Goal: Task Accomplishment & Management: Use online tool/utility

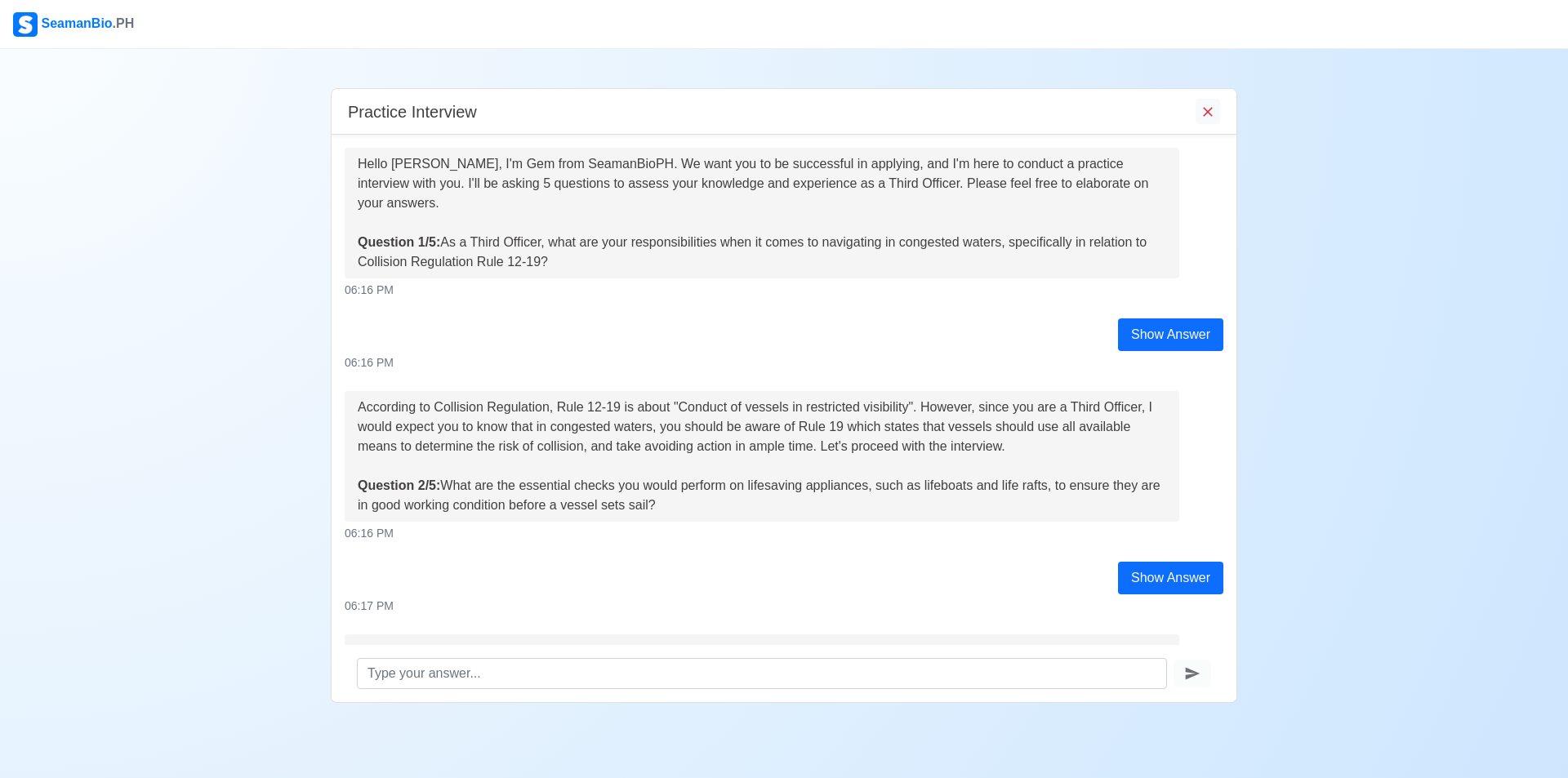
click at [600, 30] on div at bounding box center [844, 24] width 1419 height 13
drag, startPoint x: 443, startPoint y: 245, endPoint x: 595, endPoint y: 276, distance: 155.1
click at [595, 276] on div "Hello [PERSON_NAME], I'm Gem from SeamanBioPH. We want you to be successful in …" at bounding box center [761, 213] width 834 height 131
copy div "As a Third Officer, what are your responsibilities when it comes to navigating …"
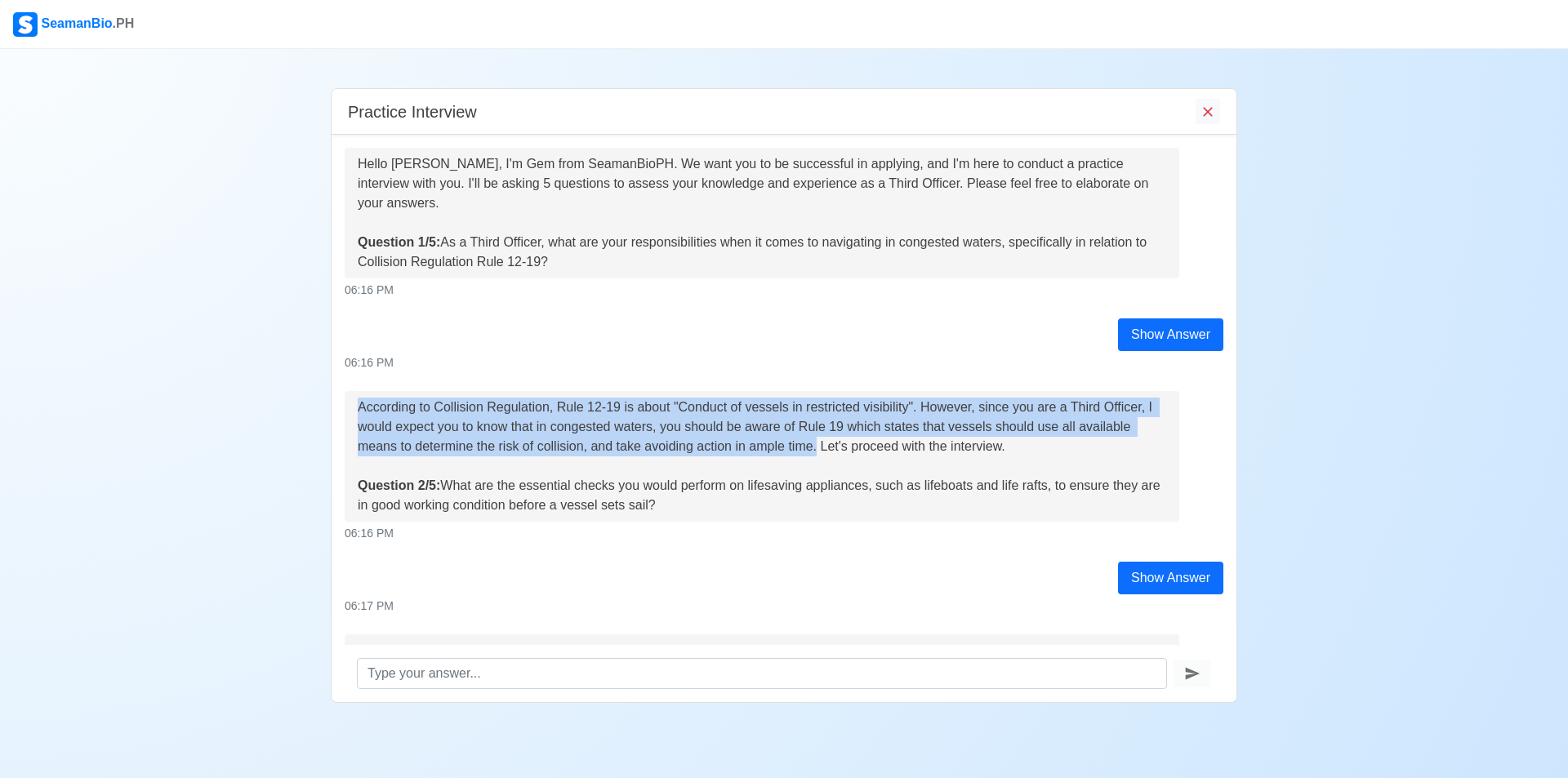
drag, startPoint x: 359, startPoint y: 412, endPoint x: 817, endPoint y: 451, distance: 459.7
click at [817, 451] on div "According to Collision Regulation, Rule 12-19 is about "Conduct of vessels in r…" at bounding box center [762, 455] width 808 height 117
copy div "According to Collision Regulation, Rule 12-19 is about "Conduct of vessels in r…"
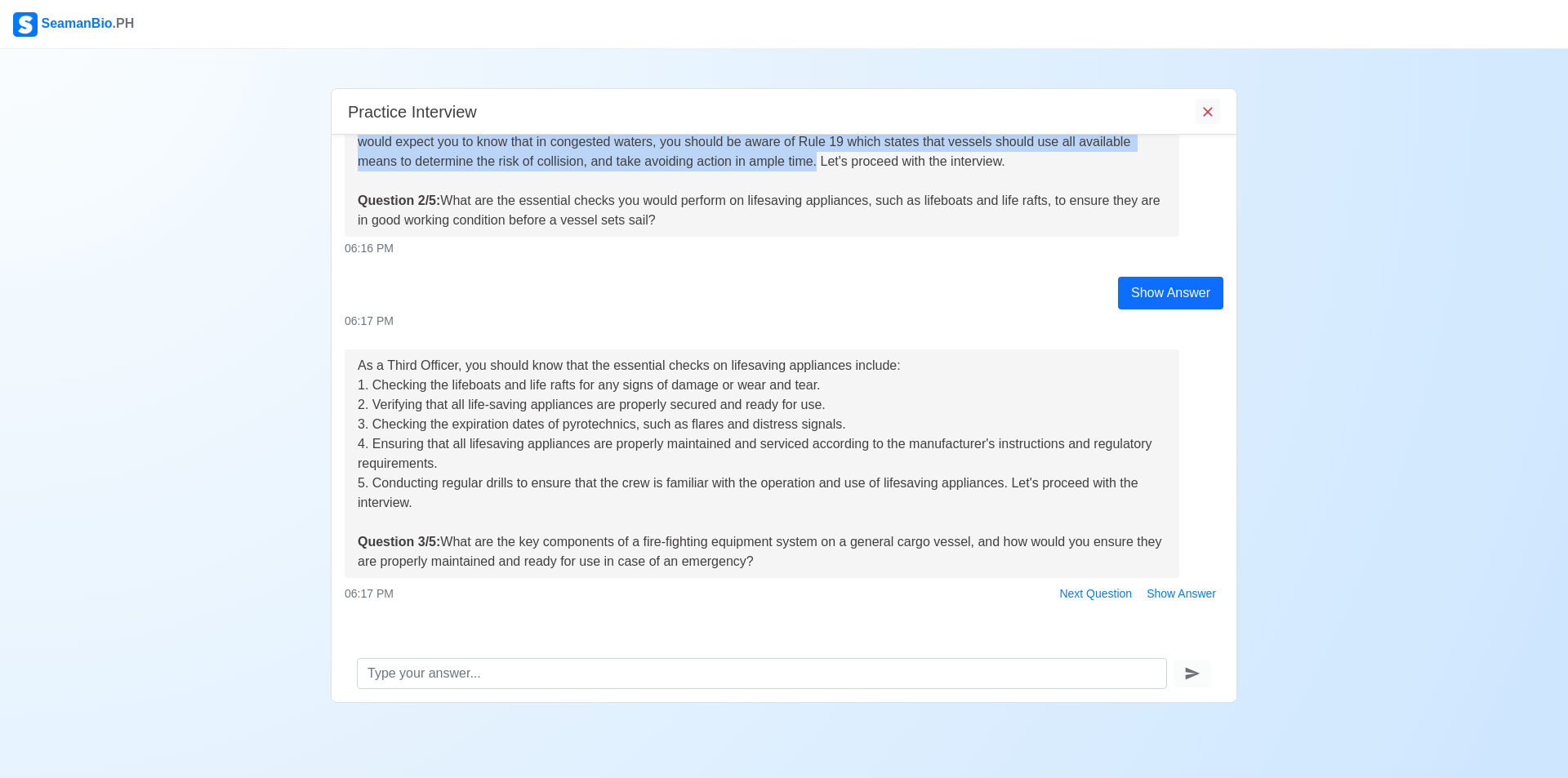
scroll to position [300, 0]
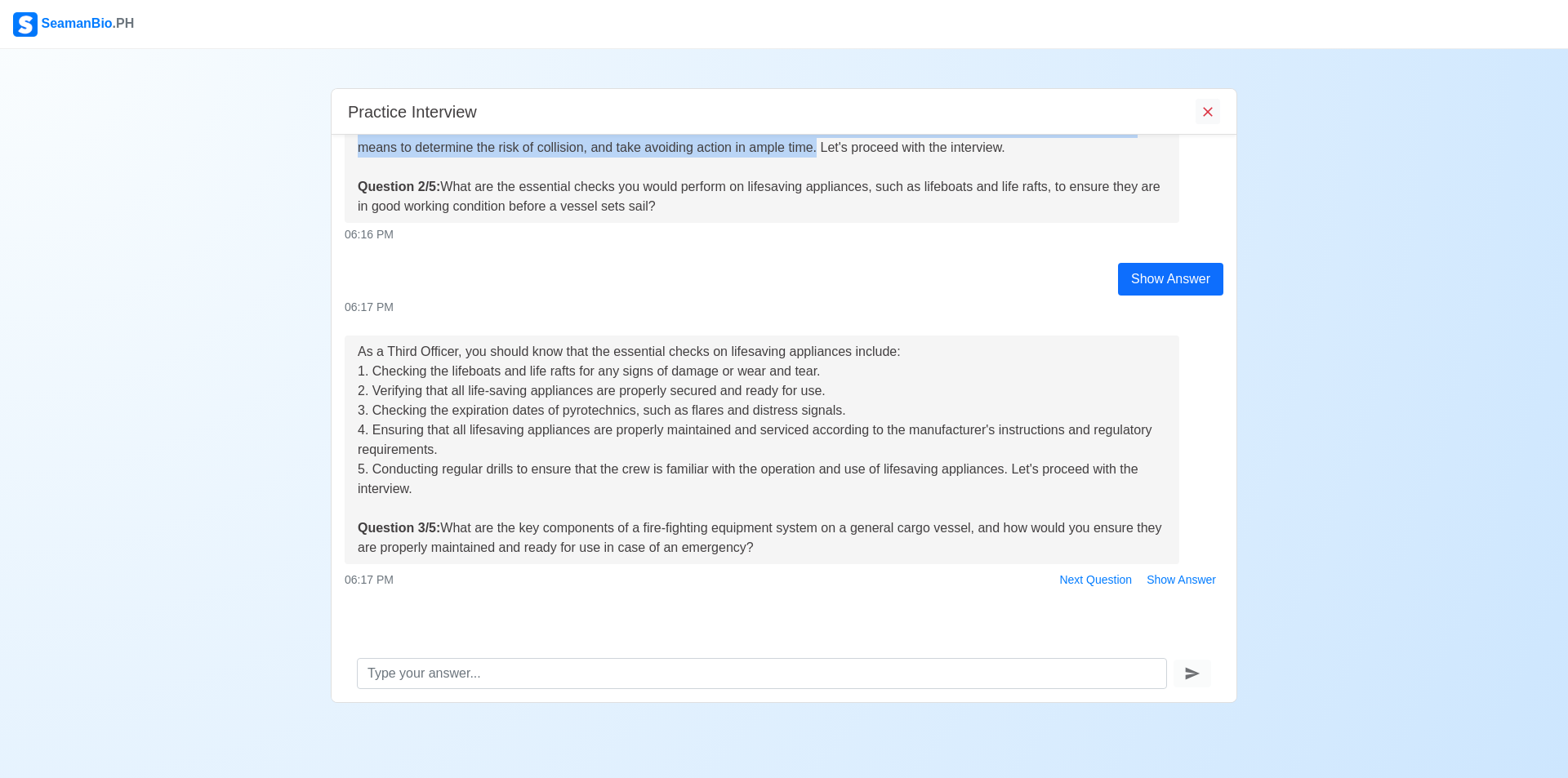
drag, startPoint x: 443, startPoint y: 192, endPoint x: 677, endPoint y: 215, distance: 235.1
click at [677, 215] on div "According to Collision Regulation, Rule 12-19 is about "Conduct of vessels in r…" at bounding box center [762, 157] width 808 height 117
copy div "What are the essential checks you would perform on lifesaving appliances, such …"
drag, startPoint x: 367, startPoint y: 375, endPoint x: 826, endPoint y: 377, distance: 459.0
click at [826, 377] on div "As a Third Officer, you should know that the essential checks on lifesaving app…" at bounding box center [762, 450] width 808 height 216
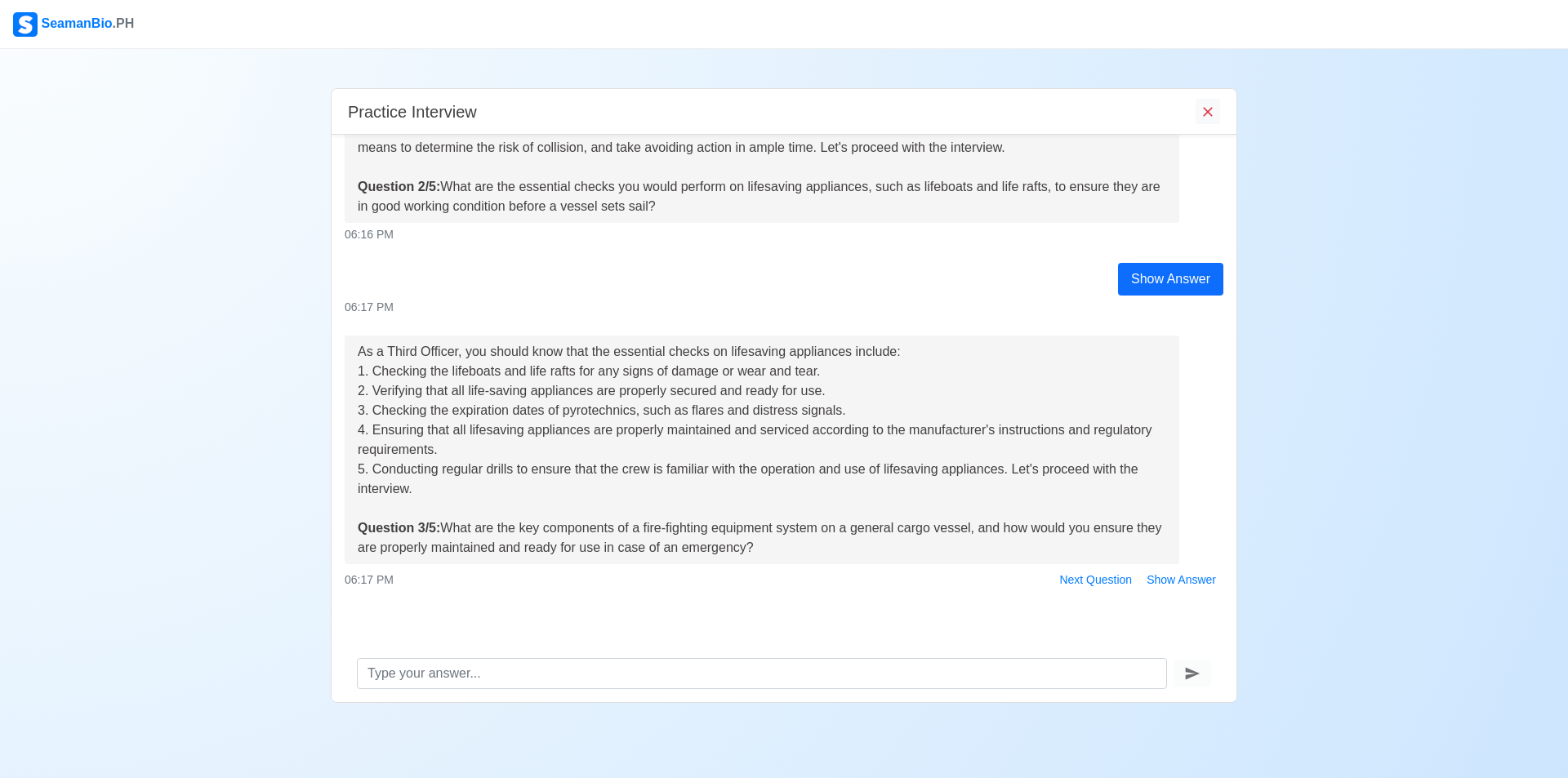
click at [358, 375] on div "As a Third Officer, you should know that the essential checks on lifesaving app…" at bounding box center [762, 450] width 808 height 216
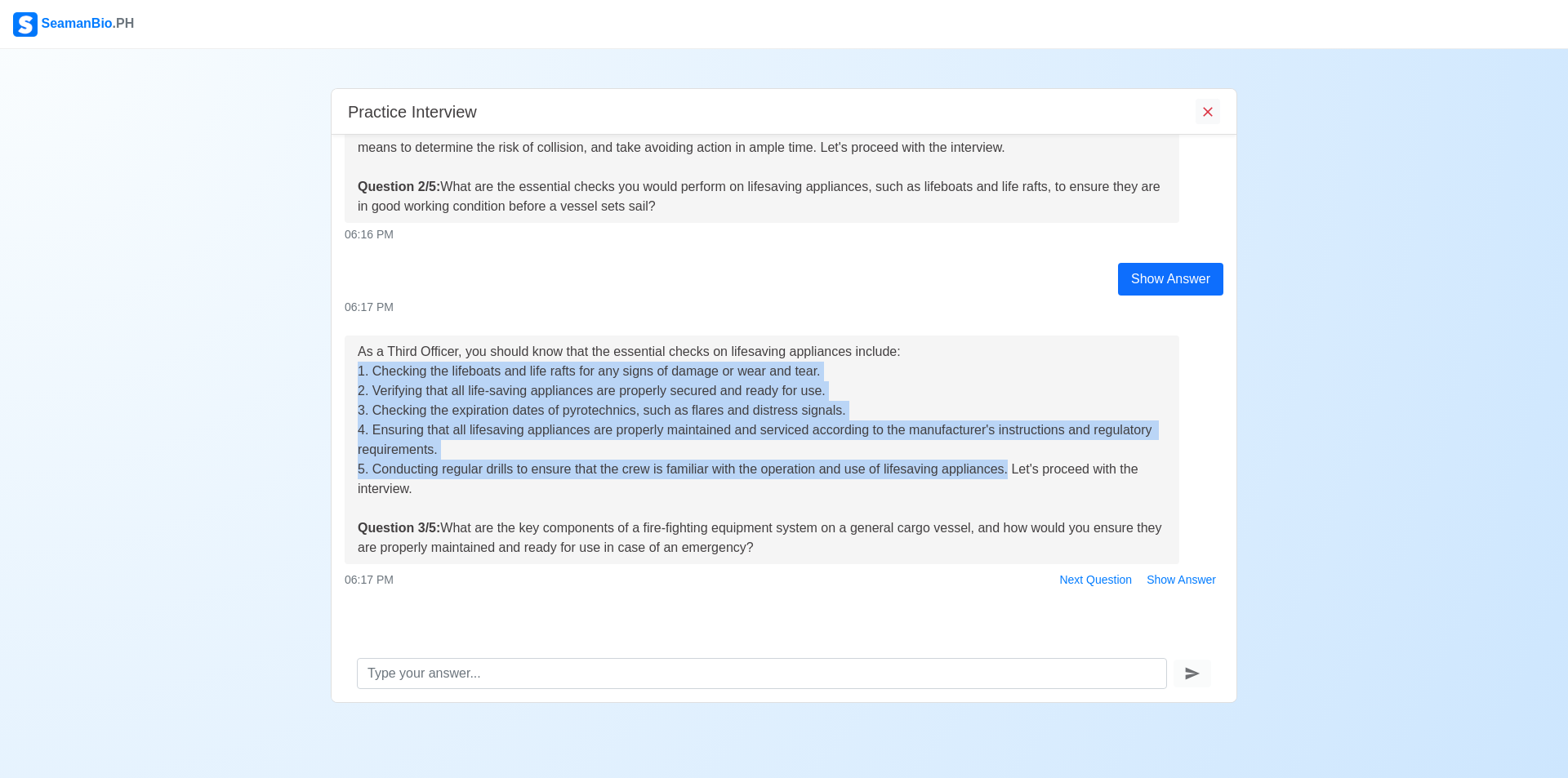
drag, startPoint x: 358, startPoint y: 375, endPoint x: 959, endPoint y: 477, distance: 609.6
click at [1007, 468] on div "As a Third Officer, you should know that the essential checks on lifesaving app…" at bounding box center [762, 450] width 808 height 216
copy div "1. Checking the lifeboats and life rafts for any signs of damage or wear and te…"
drag, startPoint x: 448, startPoint y: 527, endPoint x: 780, endPoint y: 540, distance: 332.3
click at [780, 540] on div "As a Third Officer, you should know that the essential checks on lifesaving app…" at bounding box center [762, 450] width 808 height 216
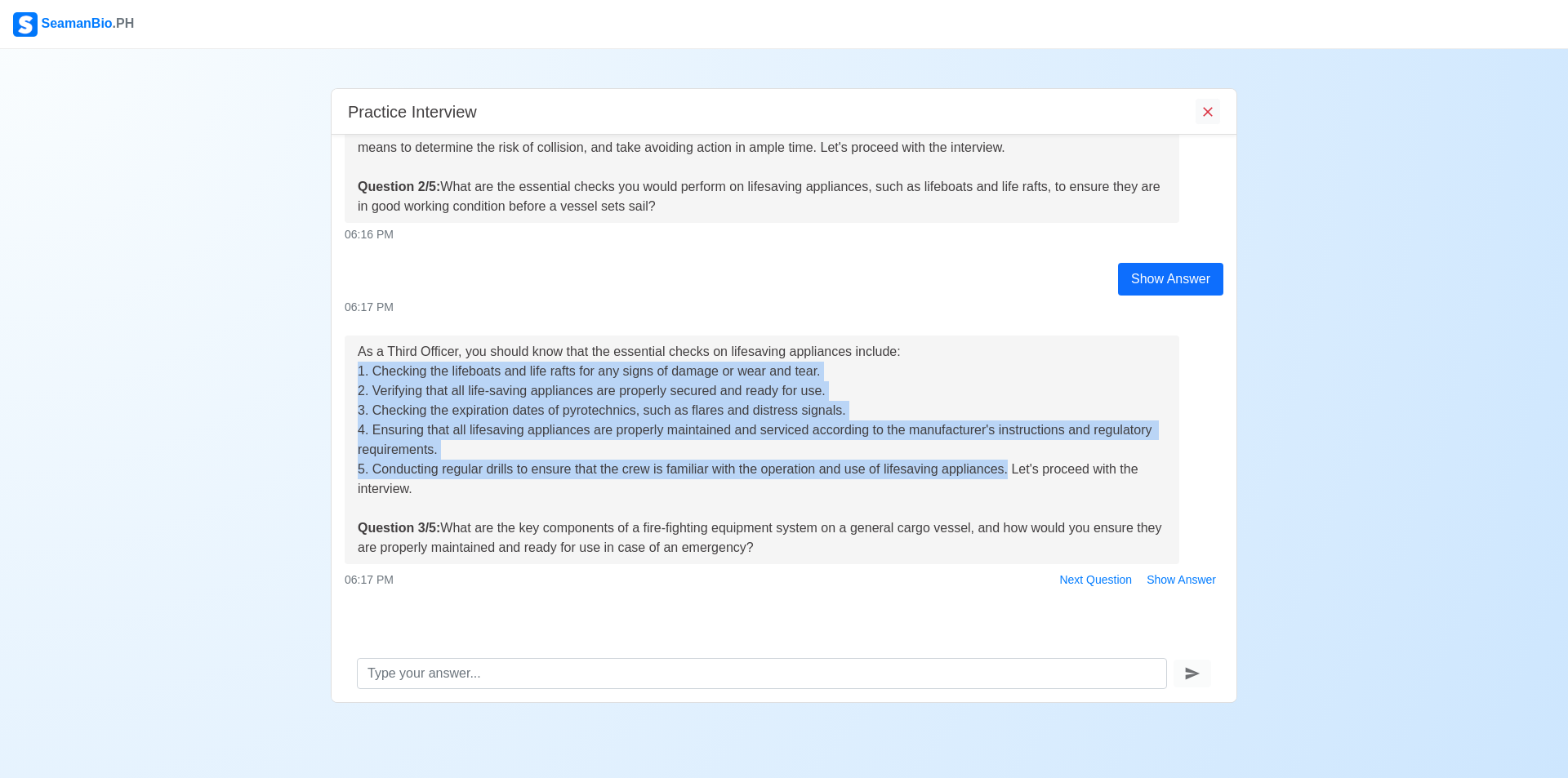
copy div "What are the key components of a fire-fighting equipment system on a general ca…"
drag, startPoint x: 1160, startPoint y: 577, endPoint x: 1134, endPoint y: 577, distance: 26.0
click at [1160, 575] on button "Show Answer" at bounding box center [1181, 580] width 84 height 26
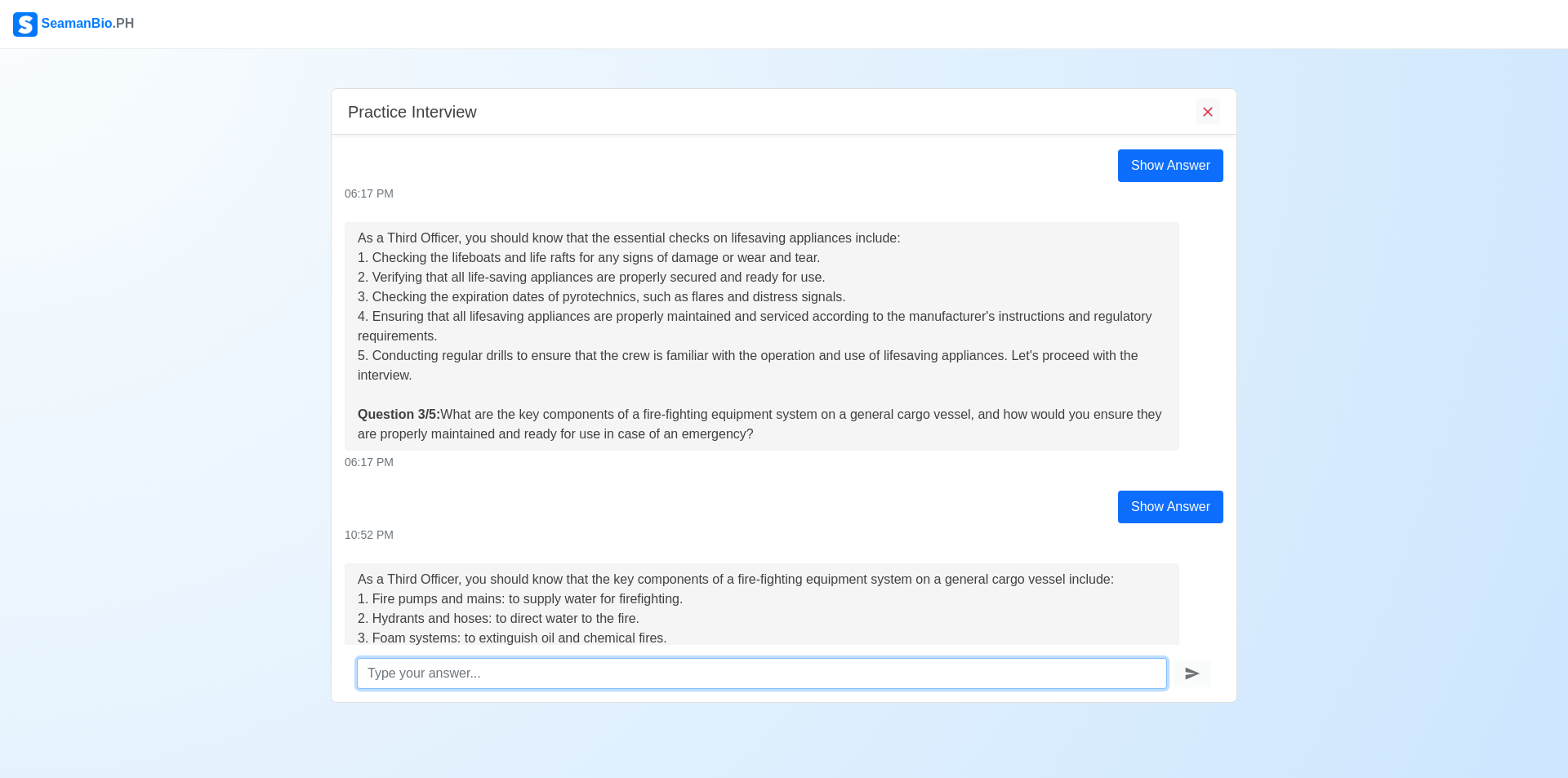
scroll to position [687, 0]
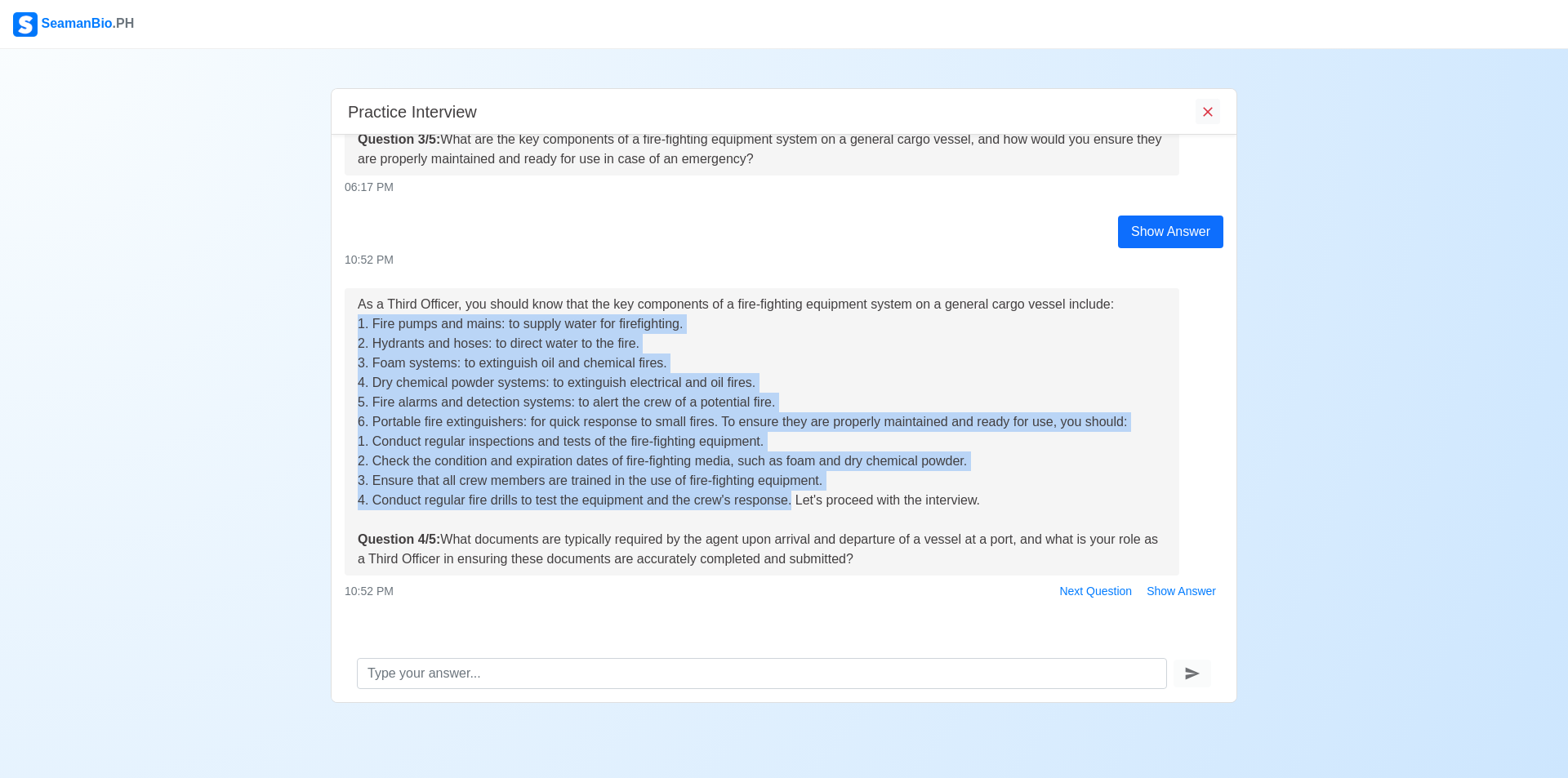
drag, startPoint x: 358, startPoint y: 324, endPoint x: 793, endPoint y: 496, distance: 467.8
click at [793, 496] on div "As a Third Officer, you should know that the key components of a fire-fighting …" at bounding box center [762, 431] width 808 height 274
copy div "1. Fire pumps and mains: to supply water for firefighting. 2. Hydrants and hose…"
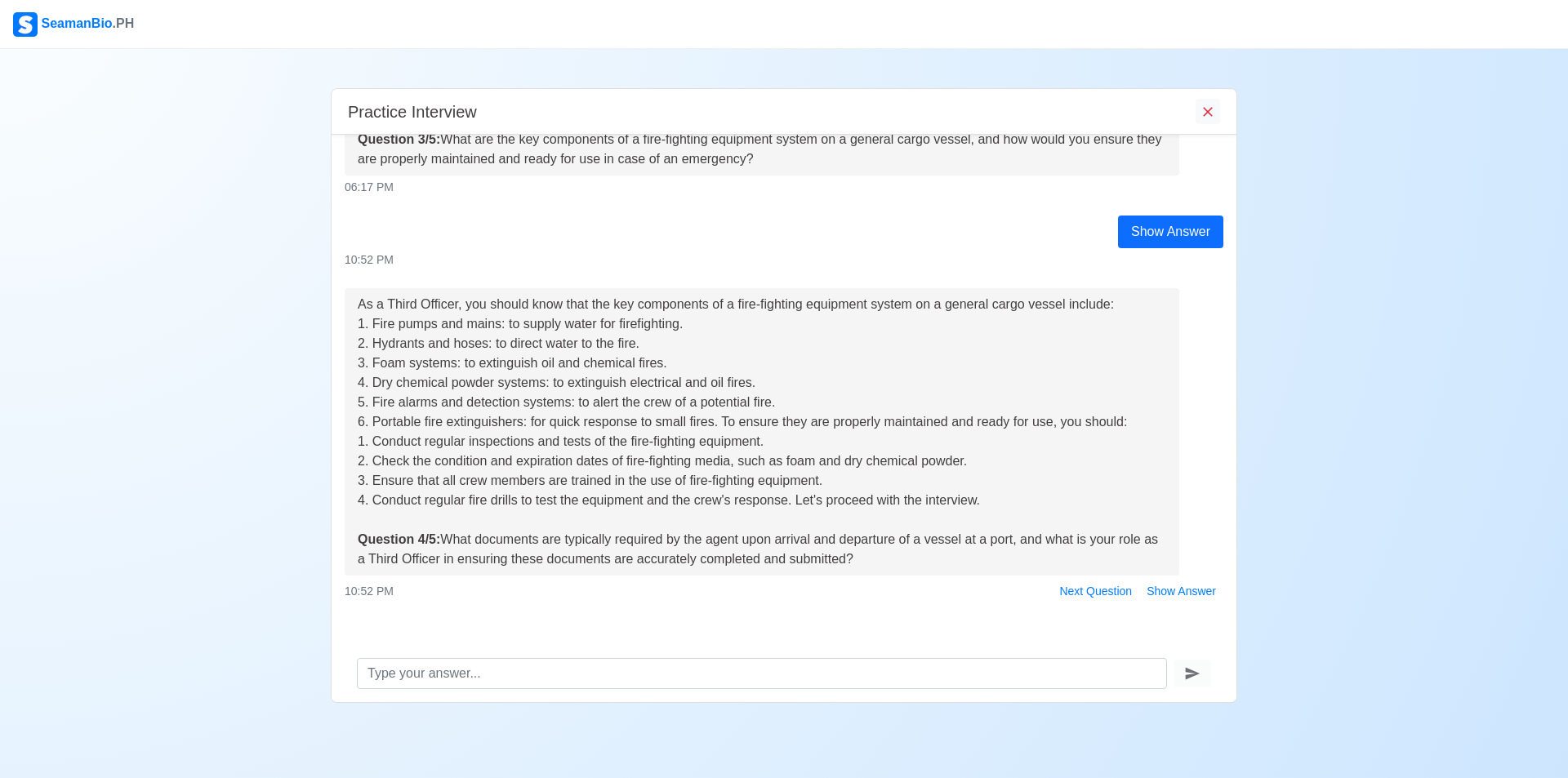
click at [36, 400] on div "Practice Interview Hello [PERSON_NAME], I'm Gem from SeamanBioPH. We want you t…" at bounding box center [784, 376] width 1568 height 654
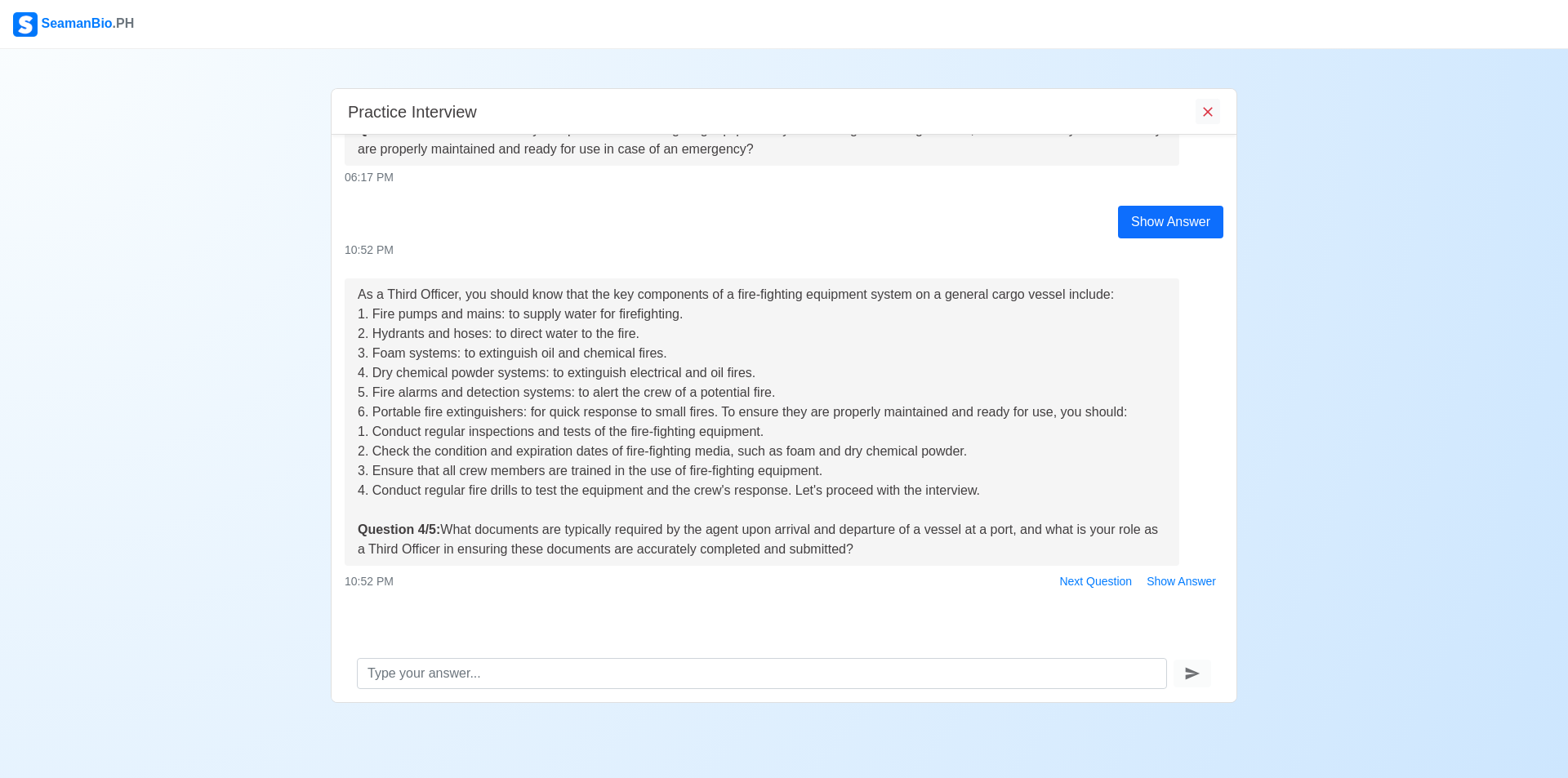
scroll to position [699, 0]
drag, startPoint x: 361, startPoint y: 311, endPoint x: 356, endPoint y: 299, distance: 13.0
click at [361, 309] on div "As a Third Officer, you should know that the key components of a fire-fighting …" at bounding box center [762, 420] width 808 height 274
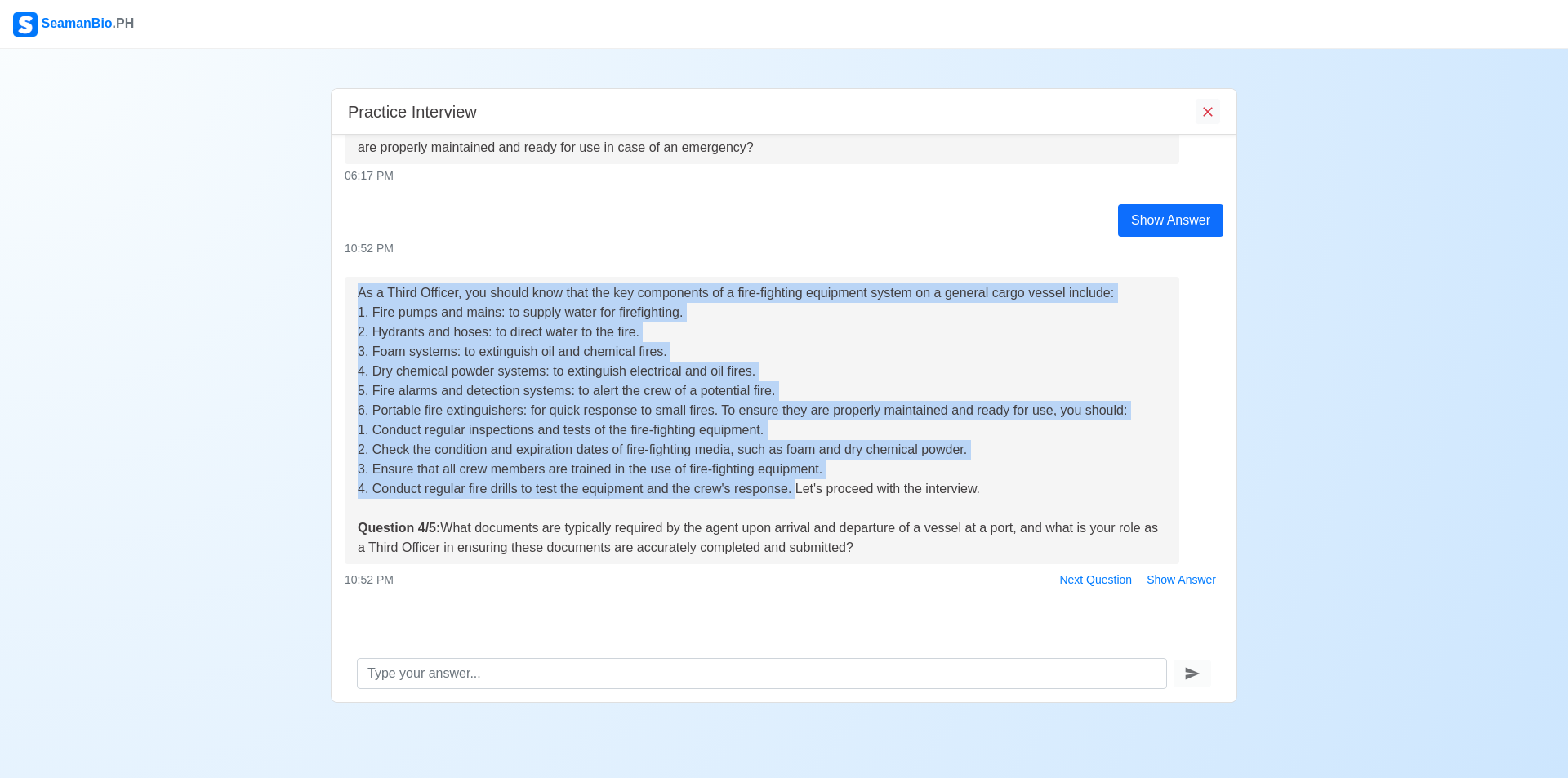
drag, startPoint x: 359, startPoint y: 297, endPoint x: 794, endPoint y: 496, distance: 478.4
click at [794, 496] on div "As a Third Officer, you should know that the key components of a fire-fighting …" at bounding box center [762, 420] width 808 height 274
click at [378, 326] on div "As a Third Officer, you should know that the key components of a fire-fighting …" at bounding box center [762, 420] width 808 height 274
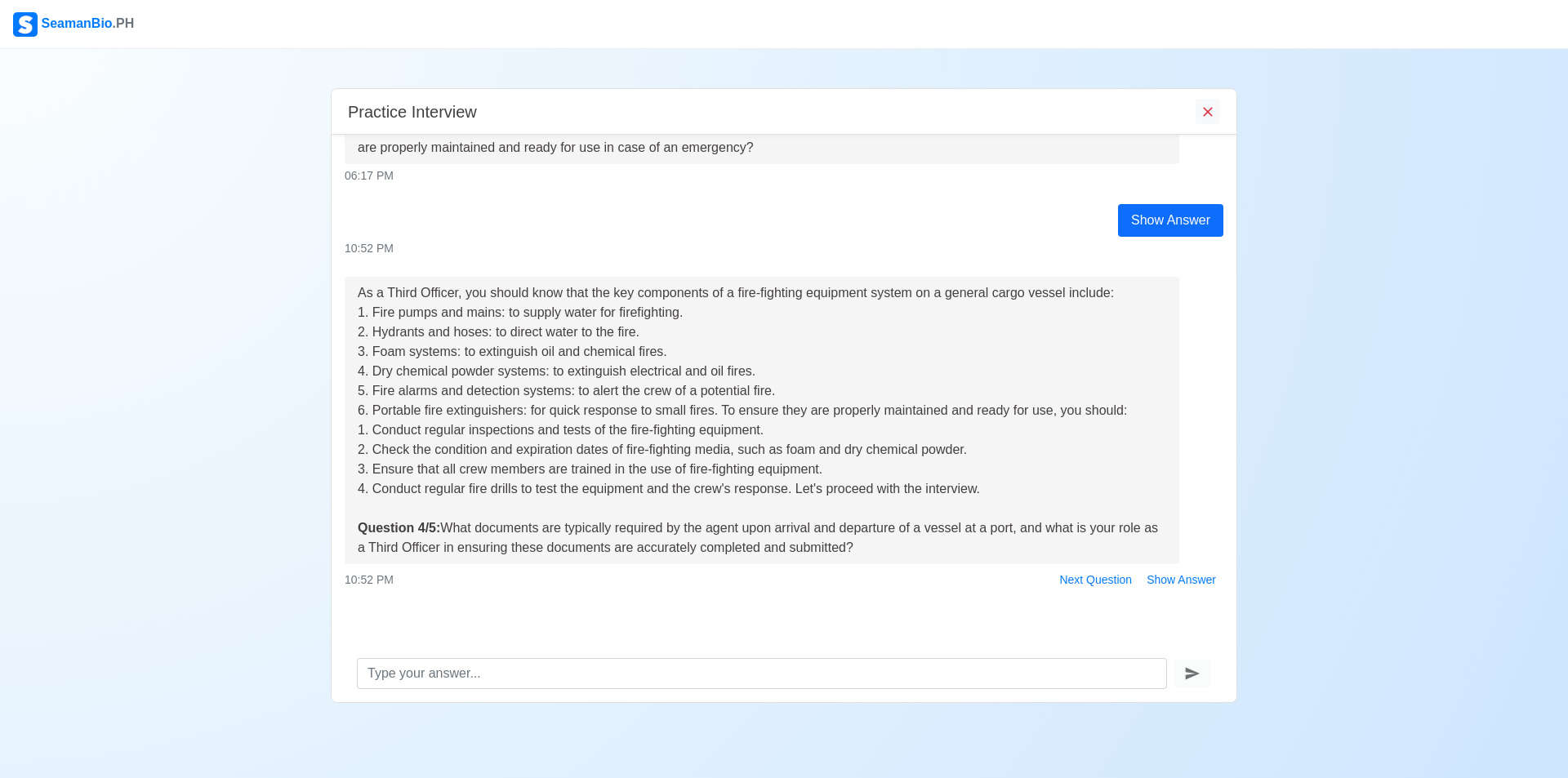
click at [334, 293] on div "As a Third Officer, you should know that the key components of a fire-fighting …" at bounding box center [784, 434] width 903 height 316
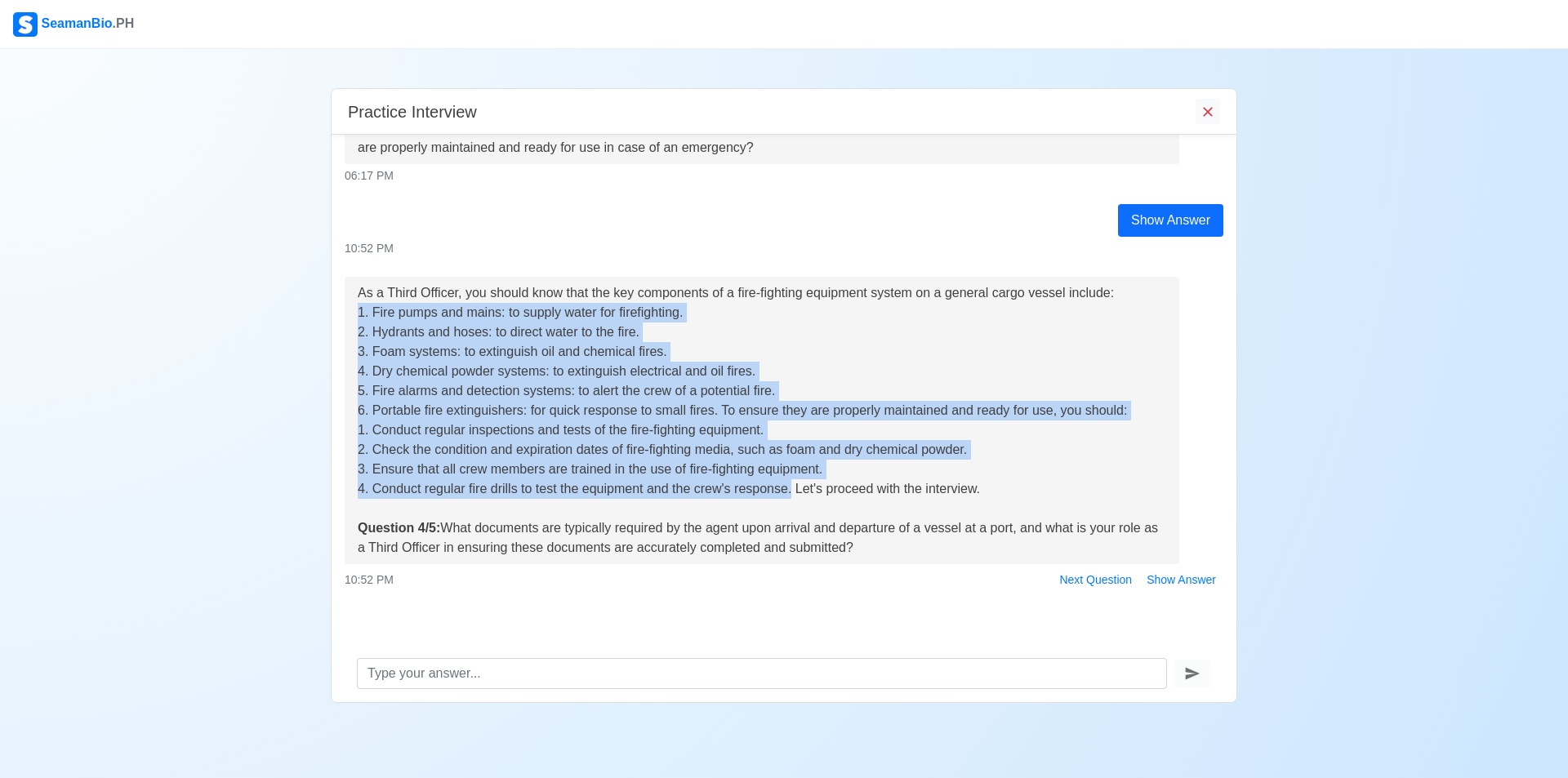
drag, startPoint x: 360, startPoint y: 311, endPoint x: 793, endPoint y: 489, distance: 468.2
click at [793, 489] on div "As a Third Officer, you should know that the key components of a fire-fighting …" at bounding box center [762, 420] width 808 height 274
copy div "1. Fire pumps and mains: to supply water for firefighting. 2. Hydrants and hose…"
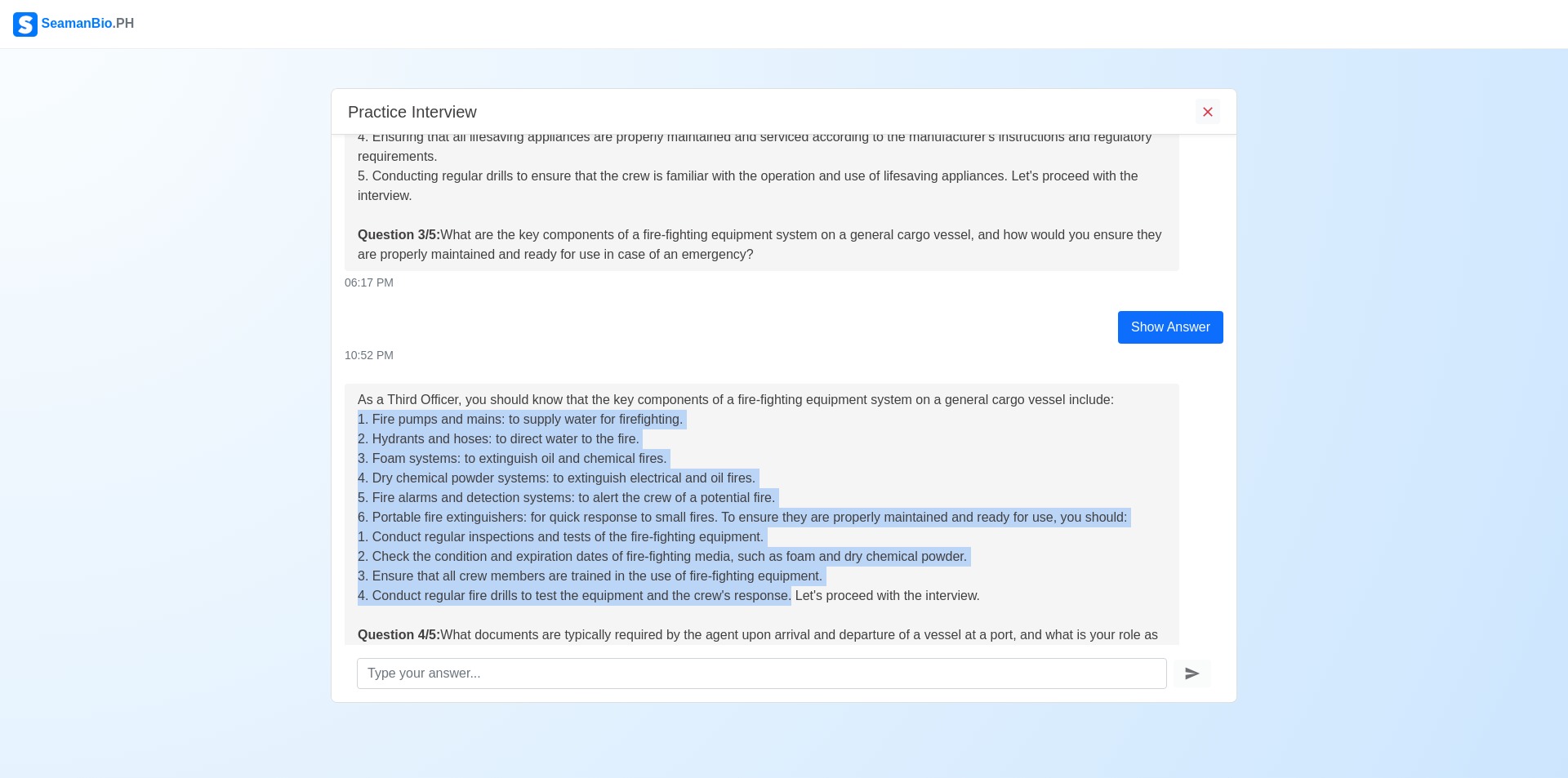
scroll to position [537, 0]
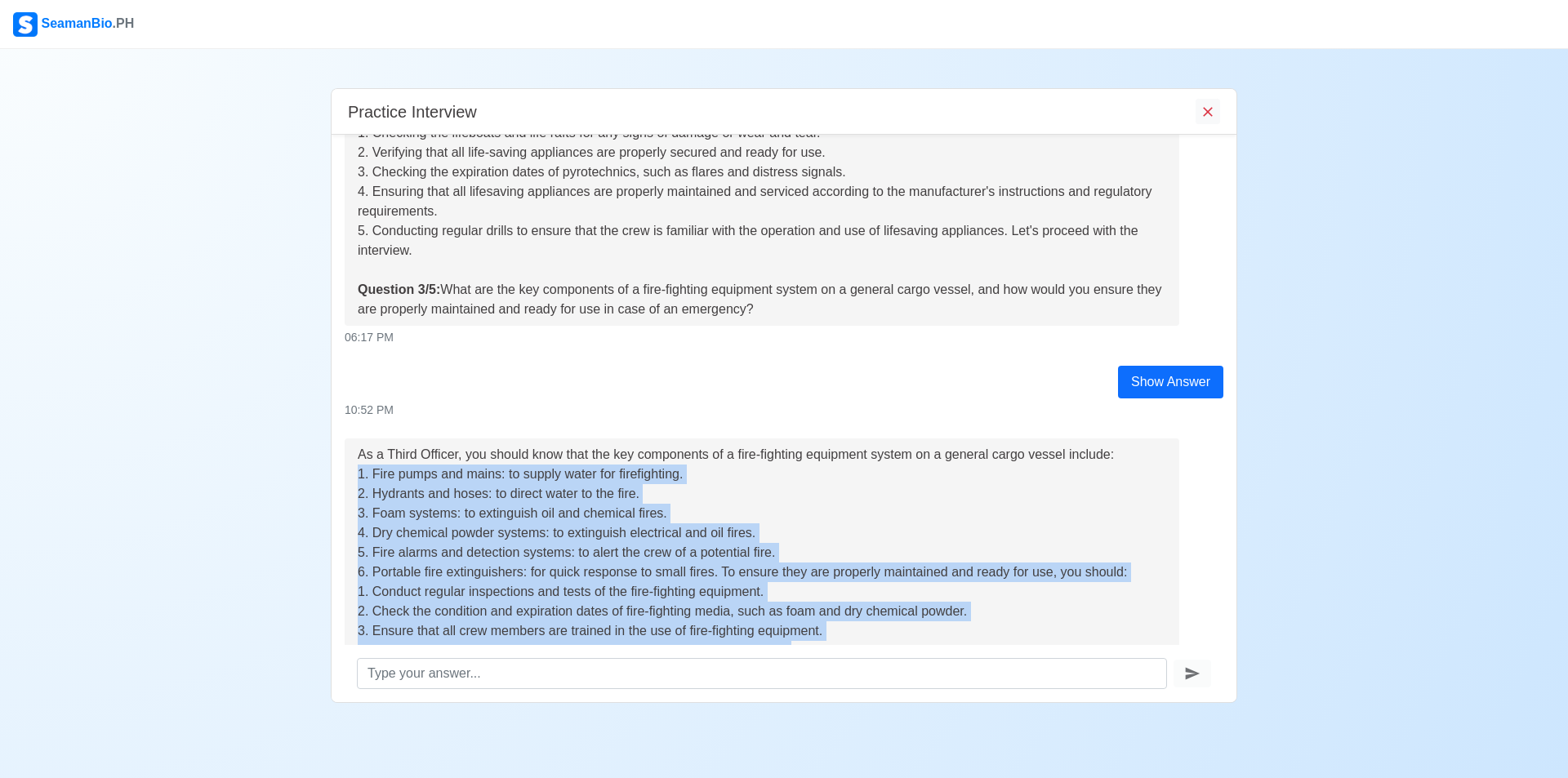
drag, startPoint x: 446, startPoint y: 290, endPoint x: 776, endPoint y: 307, distance: 330.4
click at [776, 307] on div "As a Third Officer, you should know that the essential checks on lifesaving app…" at bounding box center [762, 211] width 808 height 216
copy div "What are the key components of a fire-fighting equipment system on a general ca…"
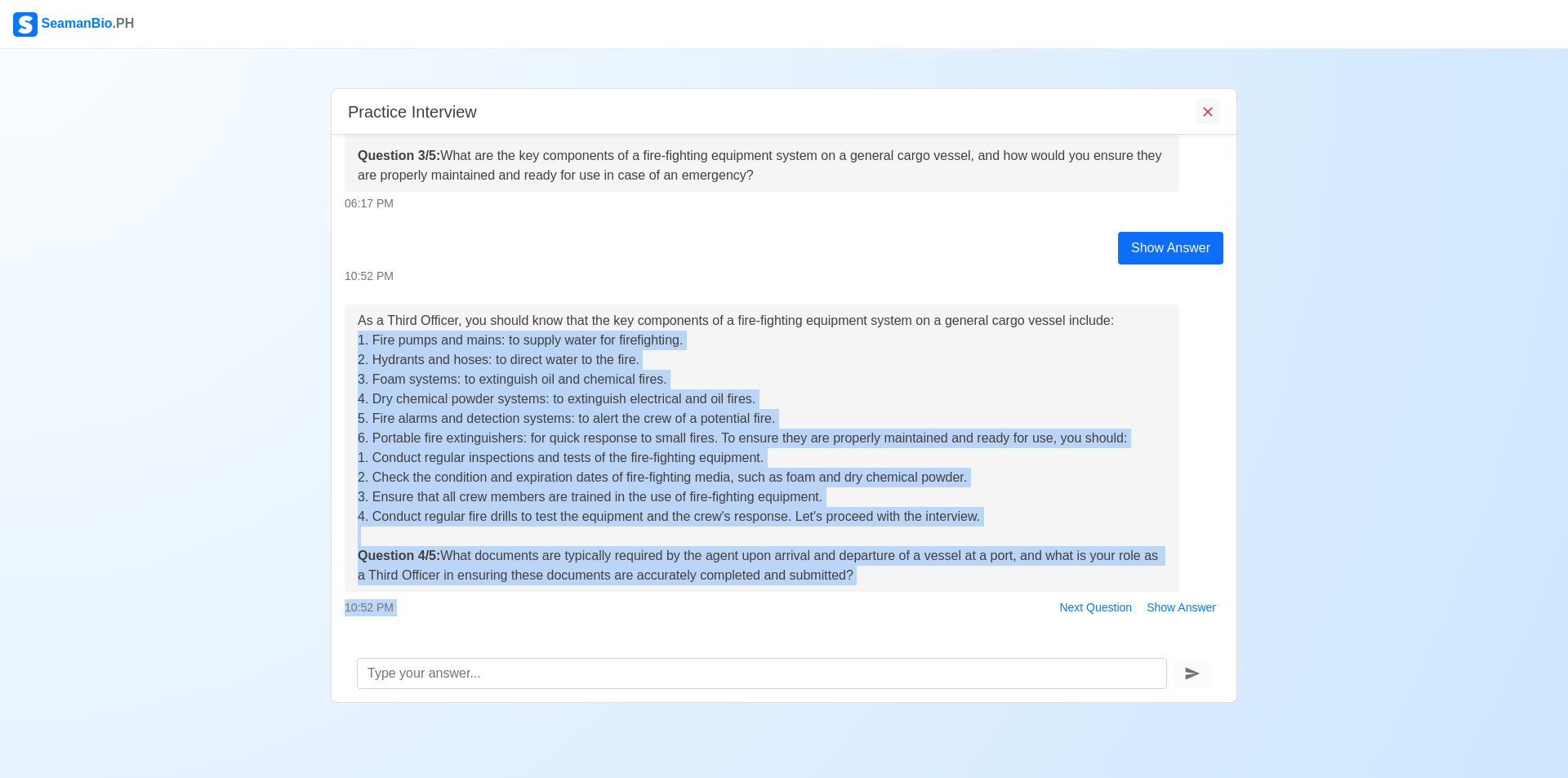
scroll to position [699, 0]
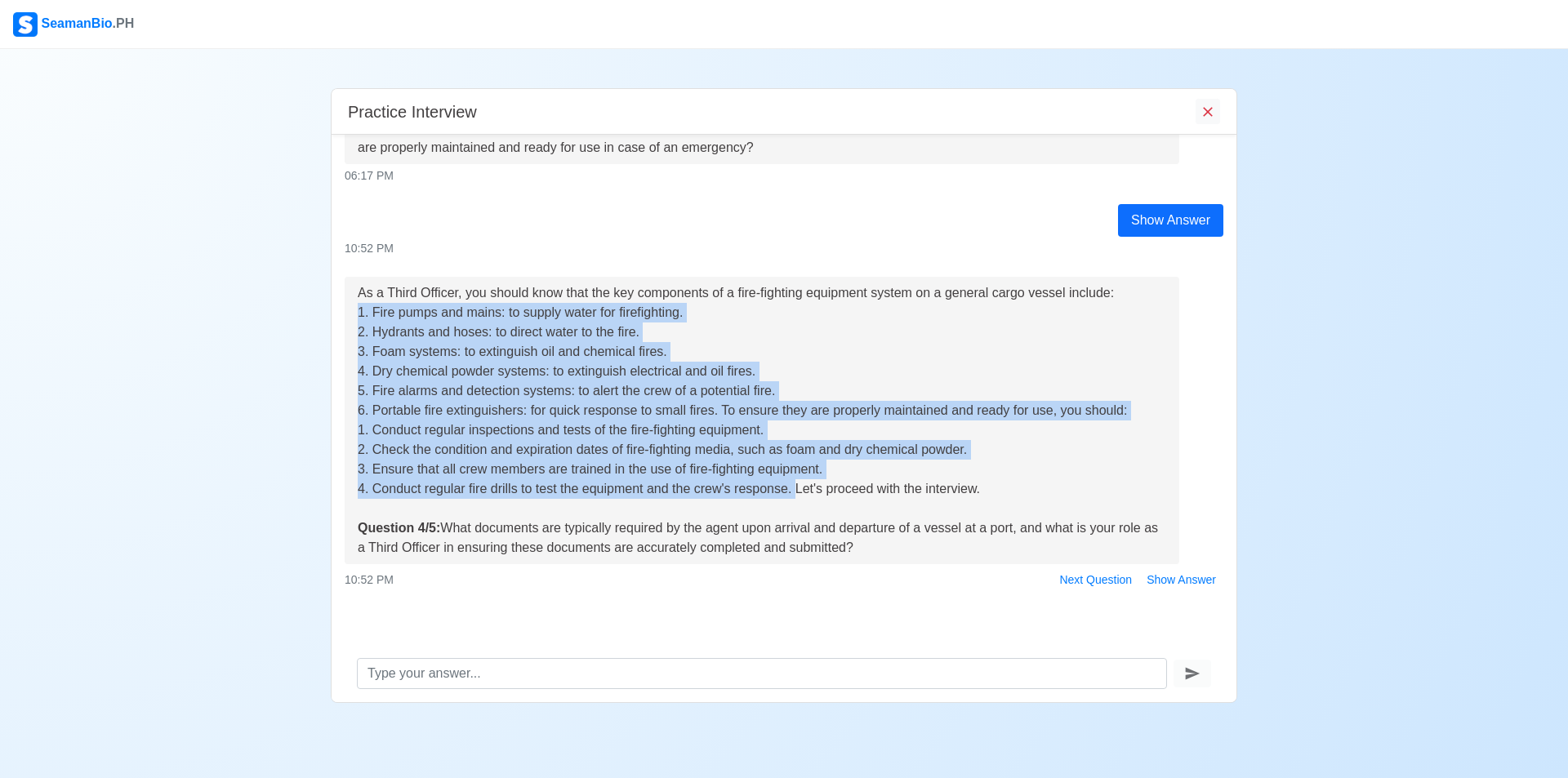
drag, startPoint x: 360, startPoint y: 480, endPoint x: 794, endPoint y: 487, distance: 434.1
click at [794, 487] on div "As a Third Officer, you should know that the key components of a fire-fighting …" at bounding box center [762, 420] width 808 height 274
copy div "1. Fire pumps and mains: to supply water for firefighting. 2. Hydrants and hose…"
click at [1166, 578] on button "Show Answer" at bounding box center [1181, 580] width 84 height 26
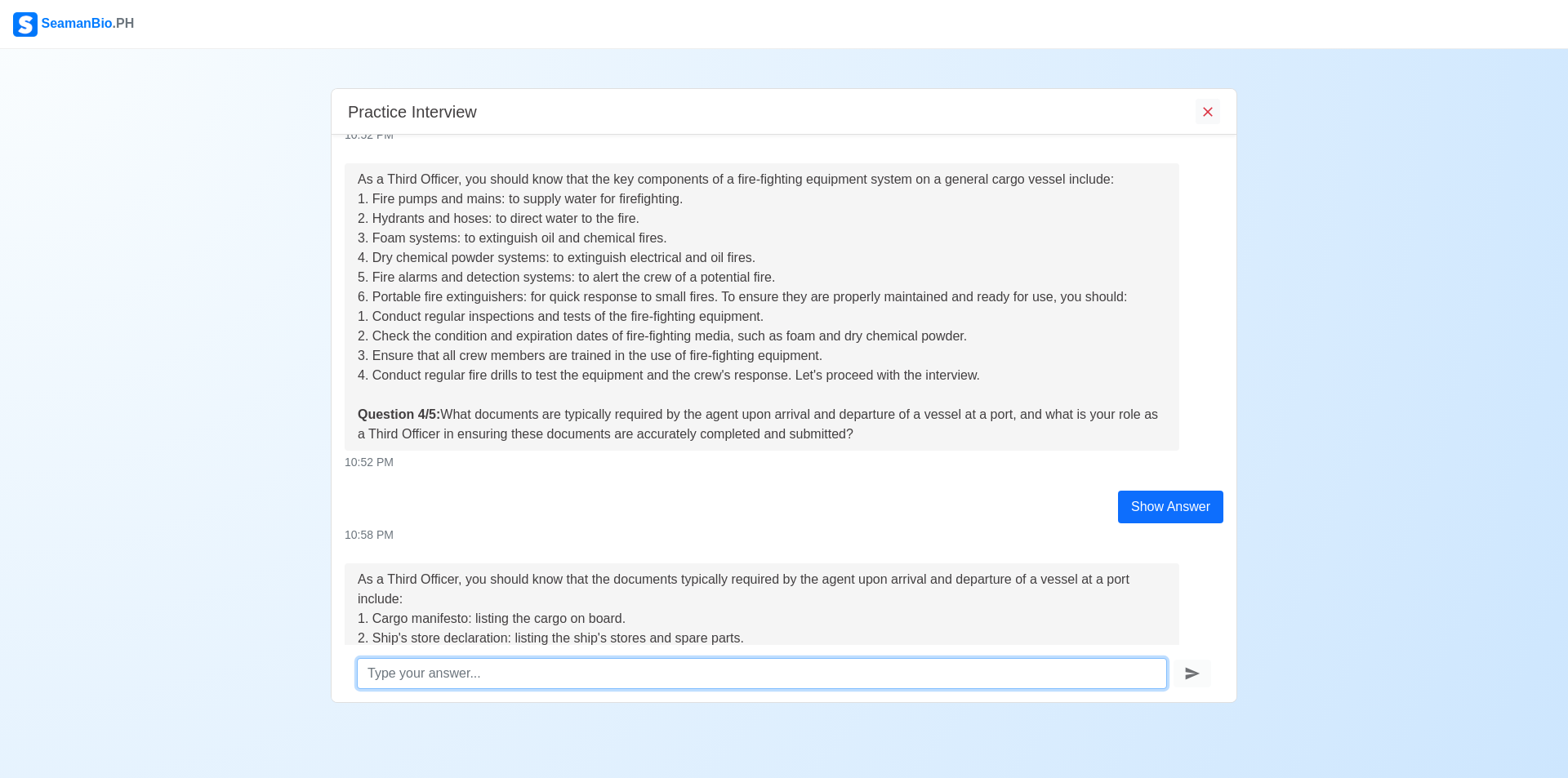
scroll to position [1119, 0]
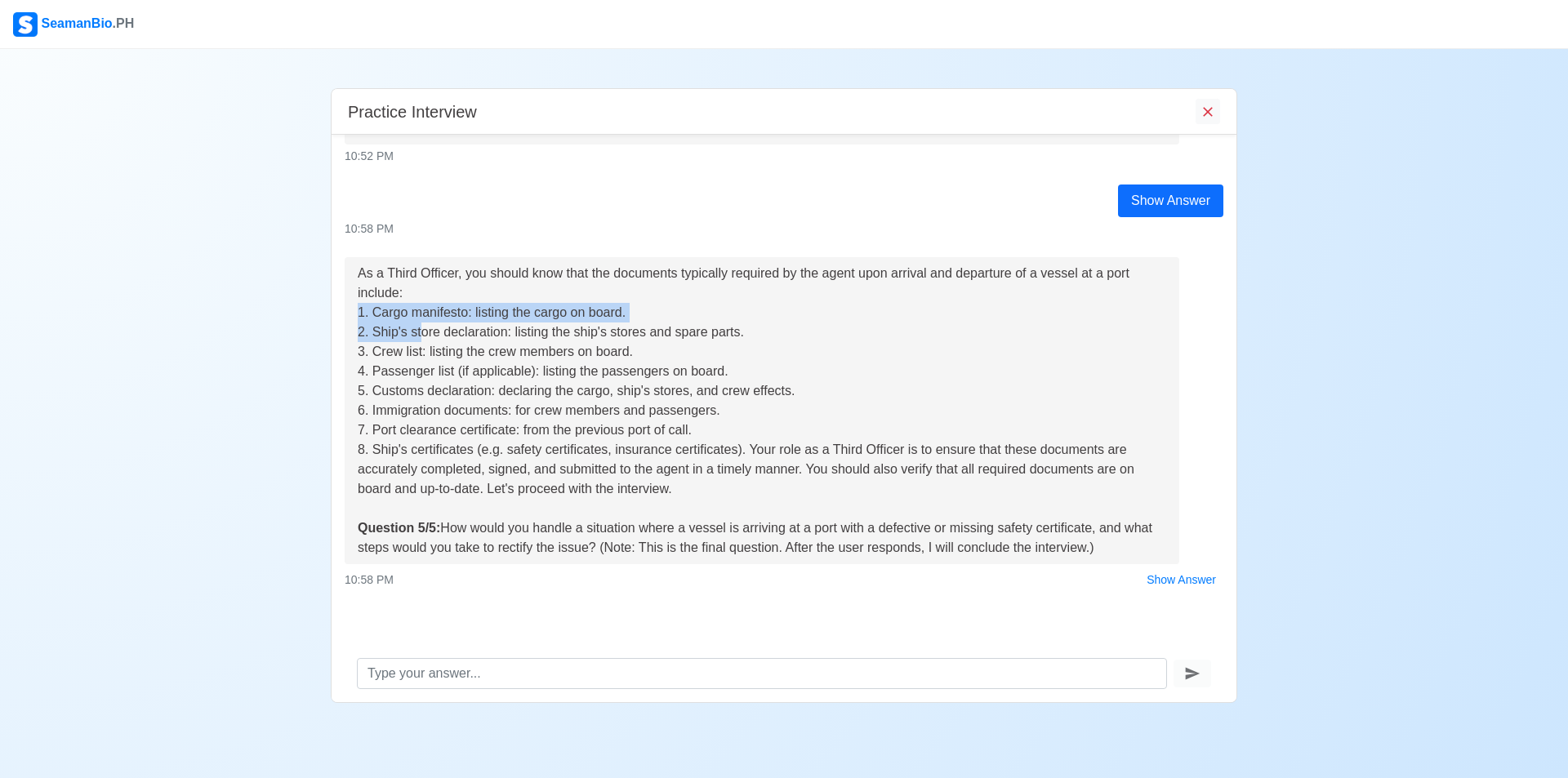
drag, startPoint x: 357, startPoint y: 318, endPoint x: 417, endPoint y: 327, distance: 60.7
click at [417, 327] on div "As a Third Officer, you should know that the documents typically required by th…" at bounding box center [762, 410] width 808 height 294
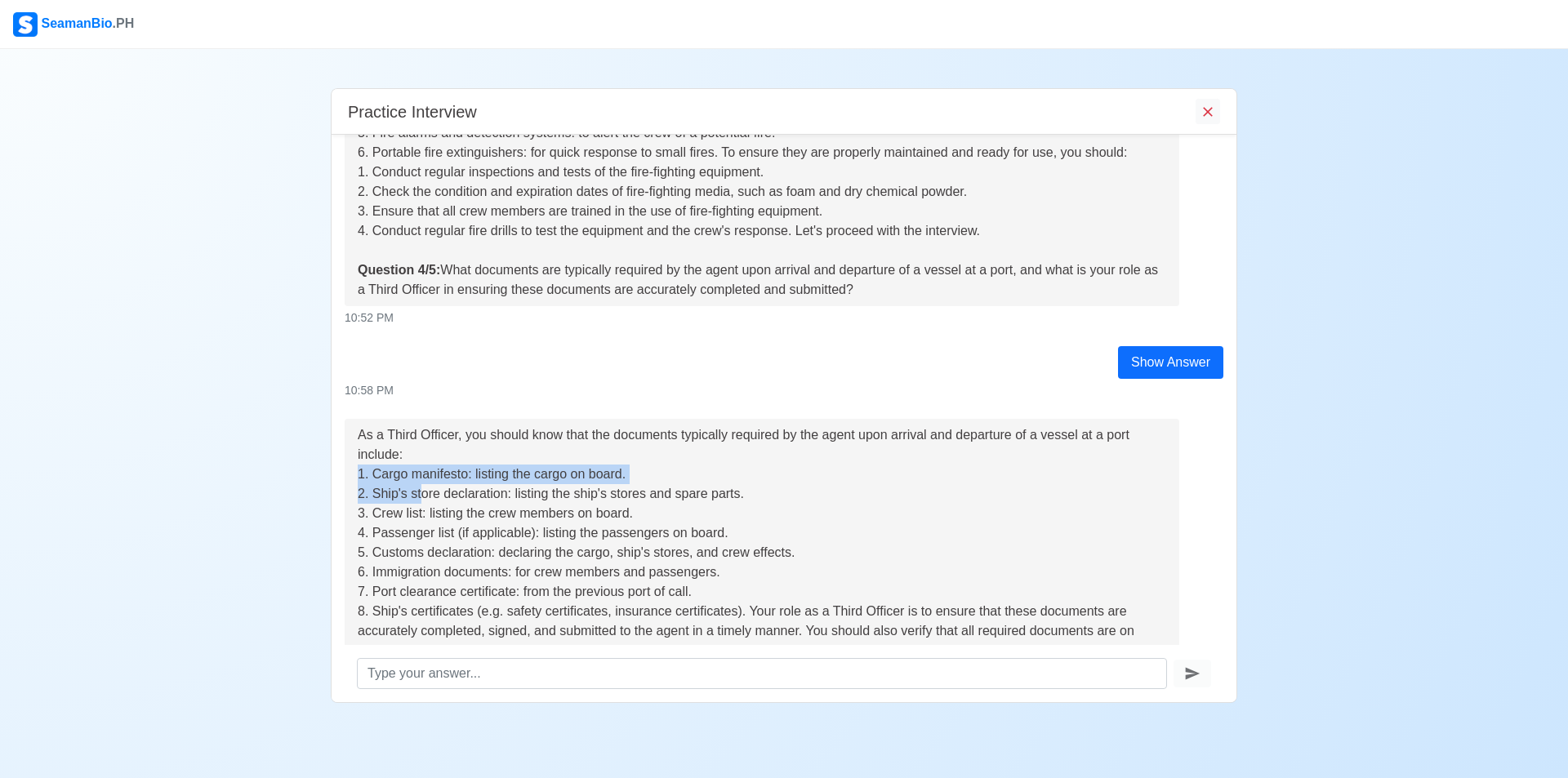
scroll to position [956, 0]
click at [442, 276] on div "As a Third Officer, you should know that the key components of a fire-fighting …" at bounding box center [762, 163] width 808 height 274
drag, startPoint x: 444, startPoint y: 274, endPoint x: 868, endPoint y: 291, distance: 424.3
click at [868, 291] on div "As a Third Officer, you should know that the key components of a fire-fighting …" at bounding box center [762, 163] width 808 height 274
copy div "What documents are typically required by the agent upon arrival and departure o…"
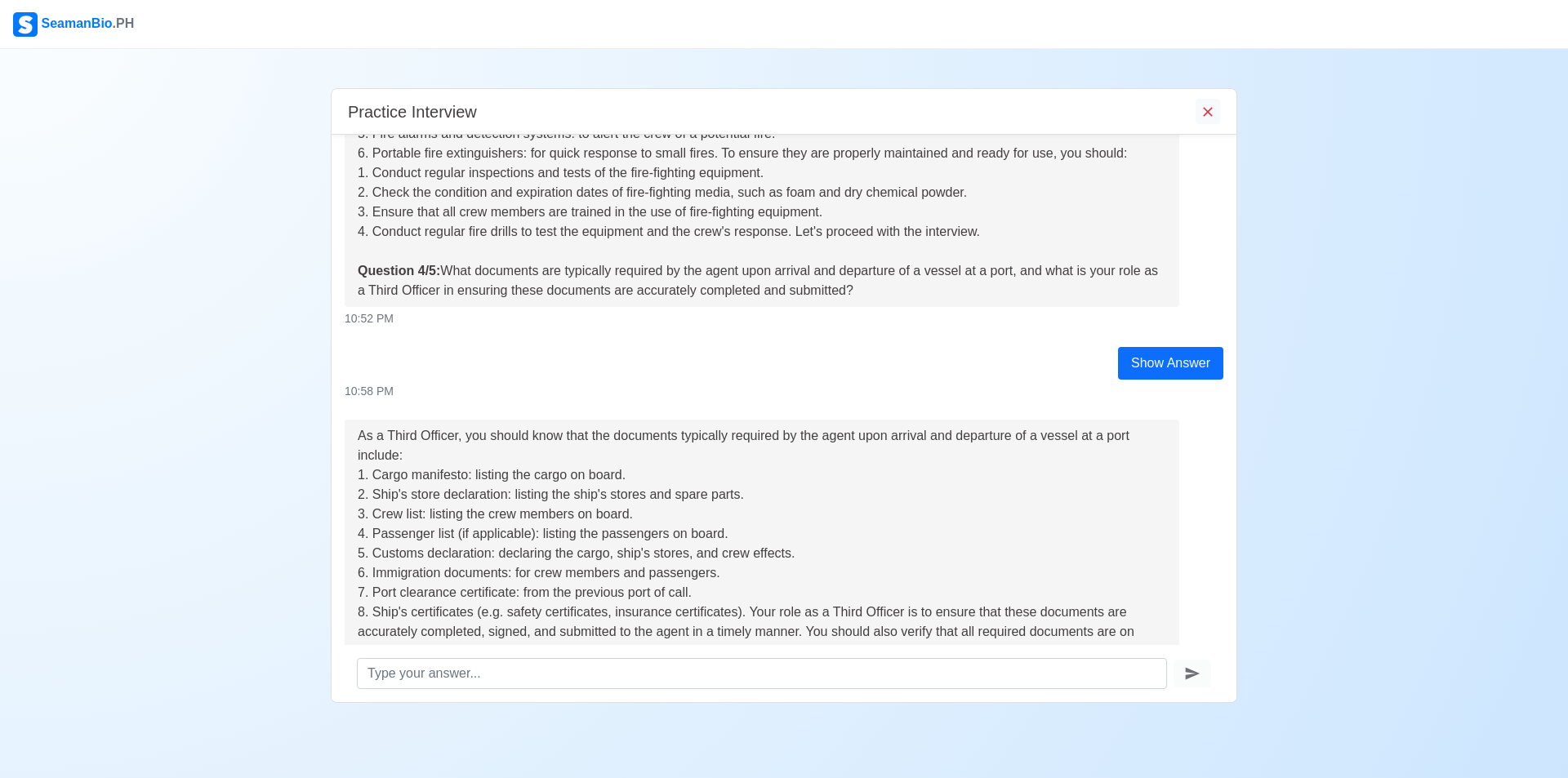
scroll to position [1037, 0]
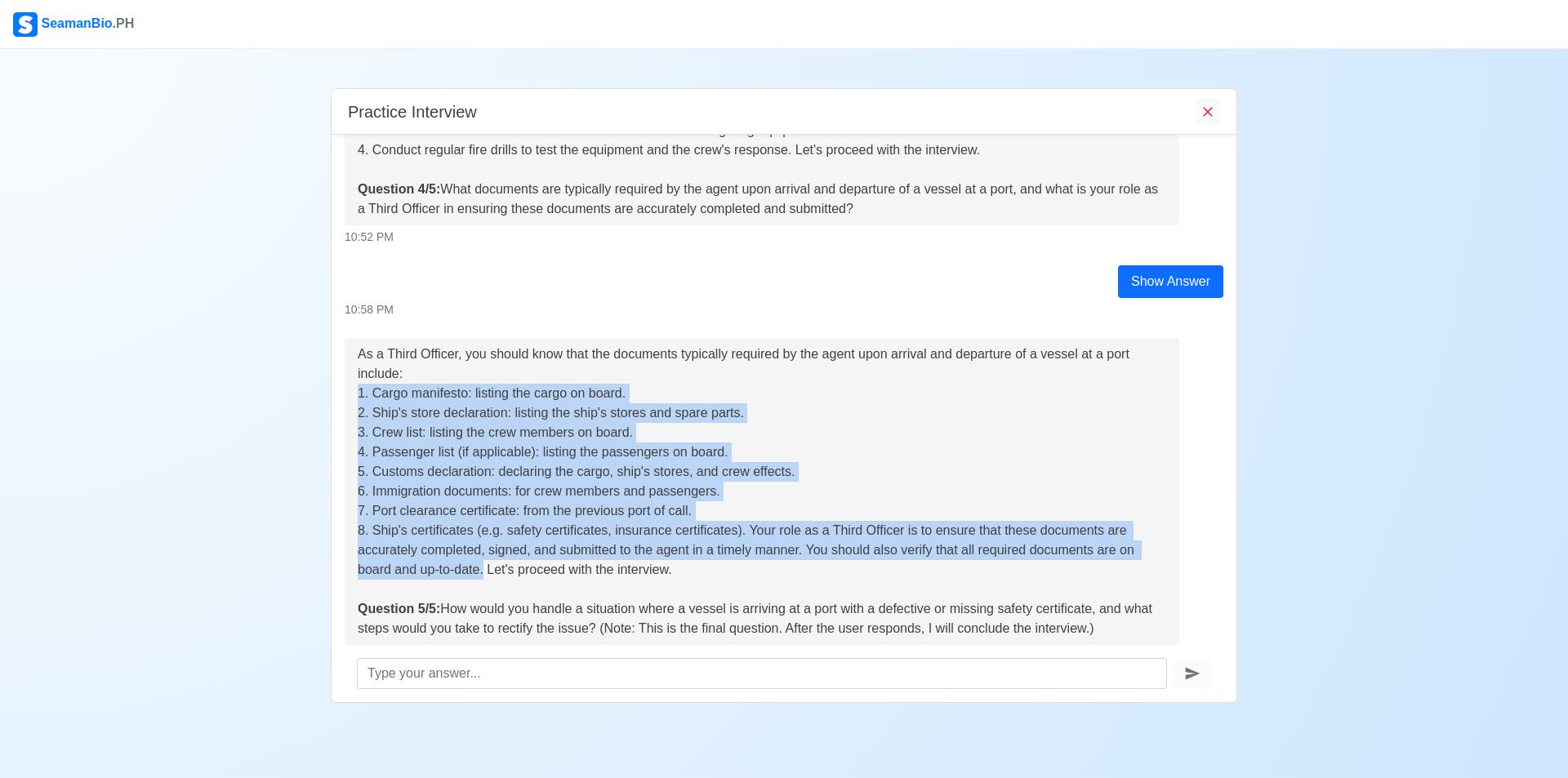
drag, startPoint x: 358, startPoint y: 392, endPoint x: 488, endPoint y: 579, distance: 227.7
click at [488, 579] on div "As a Third Officer, you should know that the documents typically required by th…" at bounding box center [762, 490] width 808 height 294
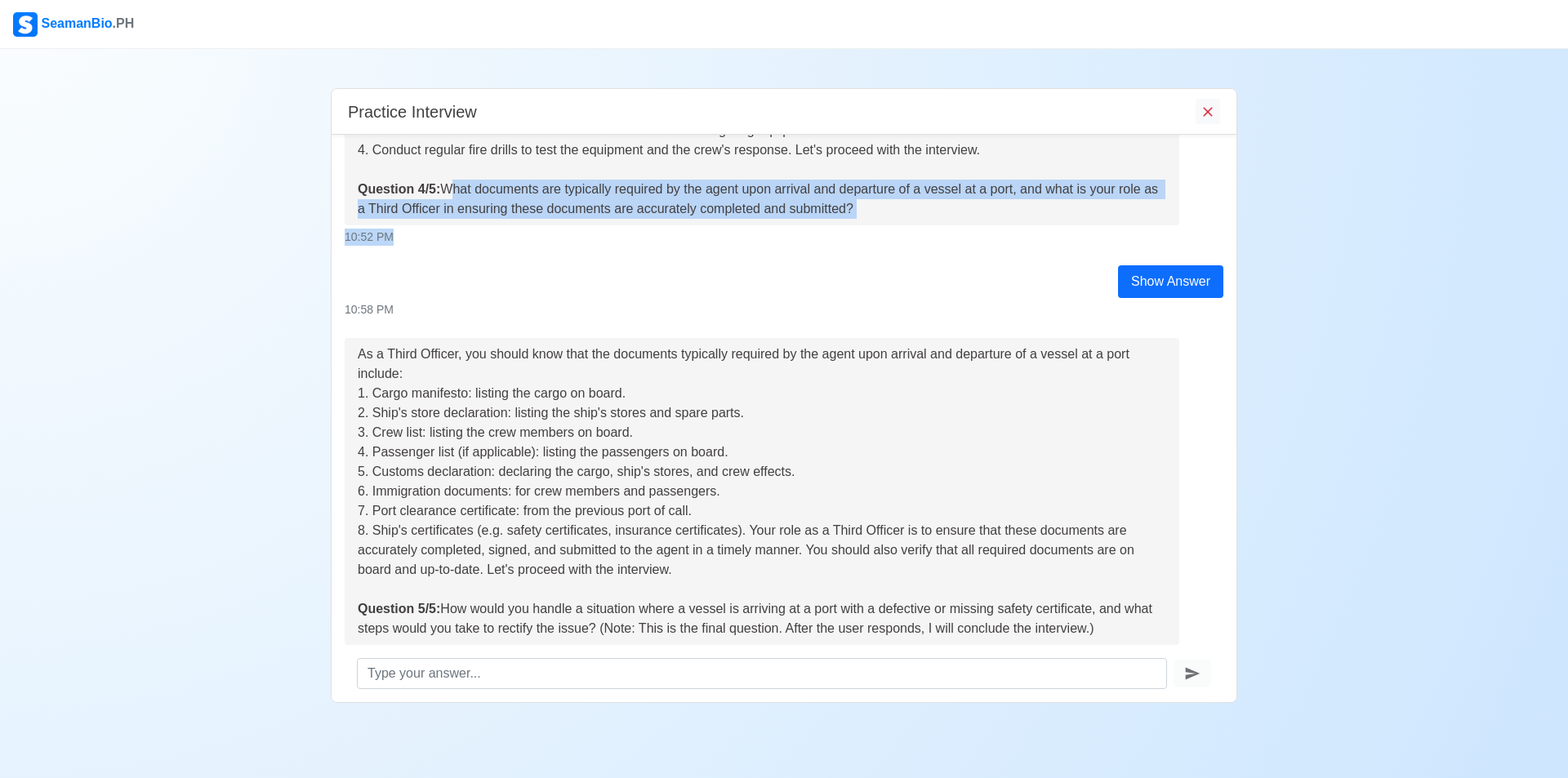
drag, startPoint x: 449, startPoint y: 192, endPoint x: 806, endPoint y: 235, distance: 359.6
click at [806, 235] on div "As a Third Officer, you should know that the key components of a fire-fighting …" at bounding box center [784, 92] width 903 height 307
drag, startPoint x: 450, startPoint y: 220, endPoint x: 457, endPoint y: 204, distance: 17.5
click at [450, 219] on div "As a Third Officer, you should know that the key components of a fire-fighting …" at bounding box center [761, 82] width 834 height 288
click at [453, 198] on div "As a Third Officer, you should know that the key components of a fire-fighting …" at bounding box center [762, 81] width 808 height 274
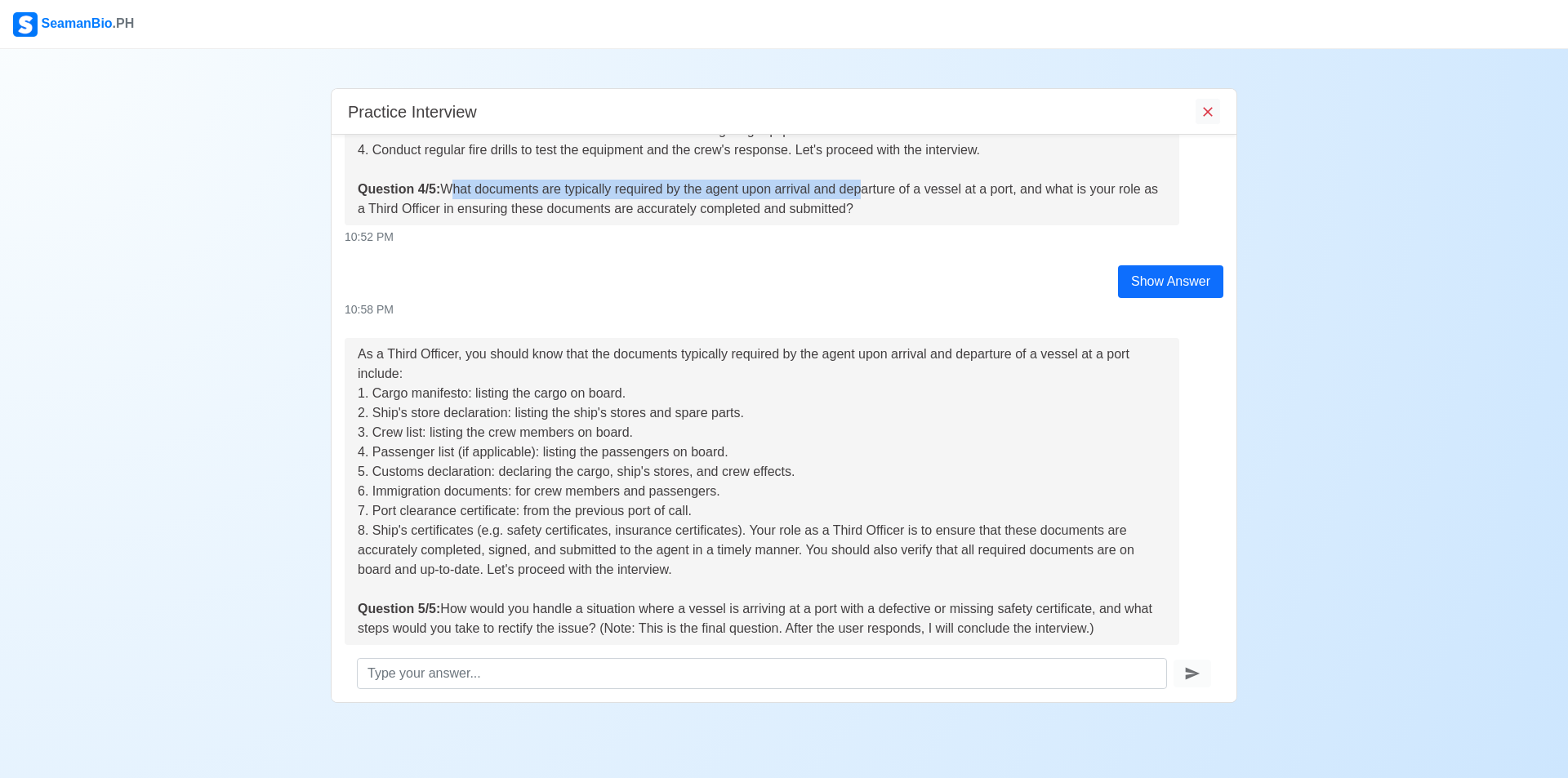
drag, startPoint x: 444, startPoint y: 193, endPoint x: 777, endPoint y: 251, distance: 338.0
click at [858, 203] on div "As a Third Officer, you should know that the key components of a fire-fighting …" at bounding box center [762, 81] width 808 height 274
click at [847, 279] on div "Show Answer 10:58 PM" at bounding box center [784, 292] width 903 height 53
drag, startPoint x: 447, startPoint y: 190, endPoint x: 871, endPoint y: 210, distance: 424.5
click at [871, 210] on div "As a Third Officer, you should know that the key components of a fire-fighting …" at bounding box center [762, 81] width 808 height 274
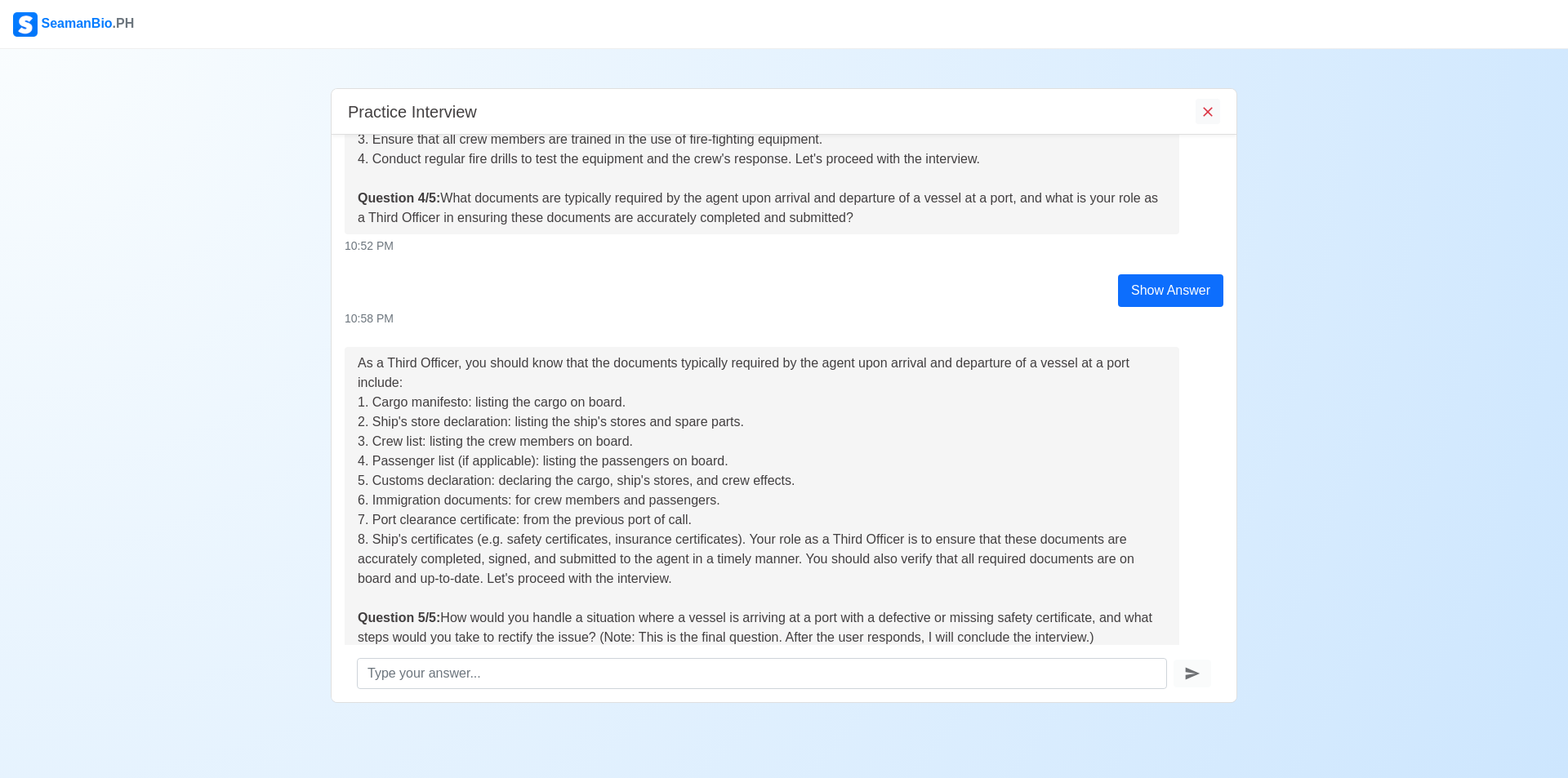
scroll to position [1119, 0]
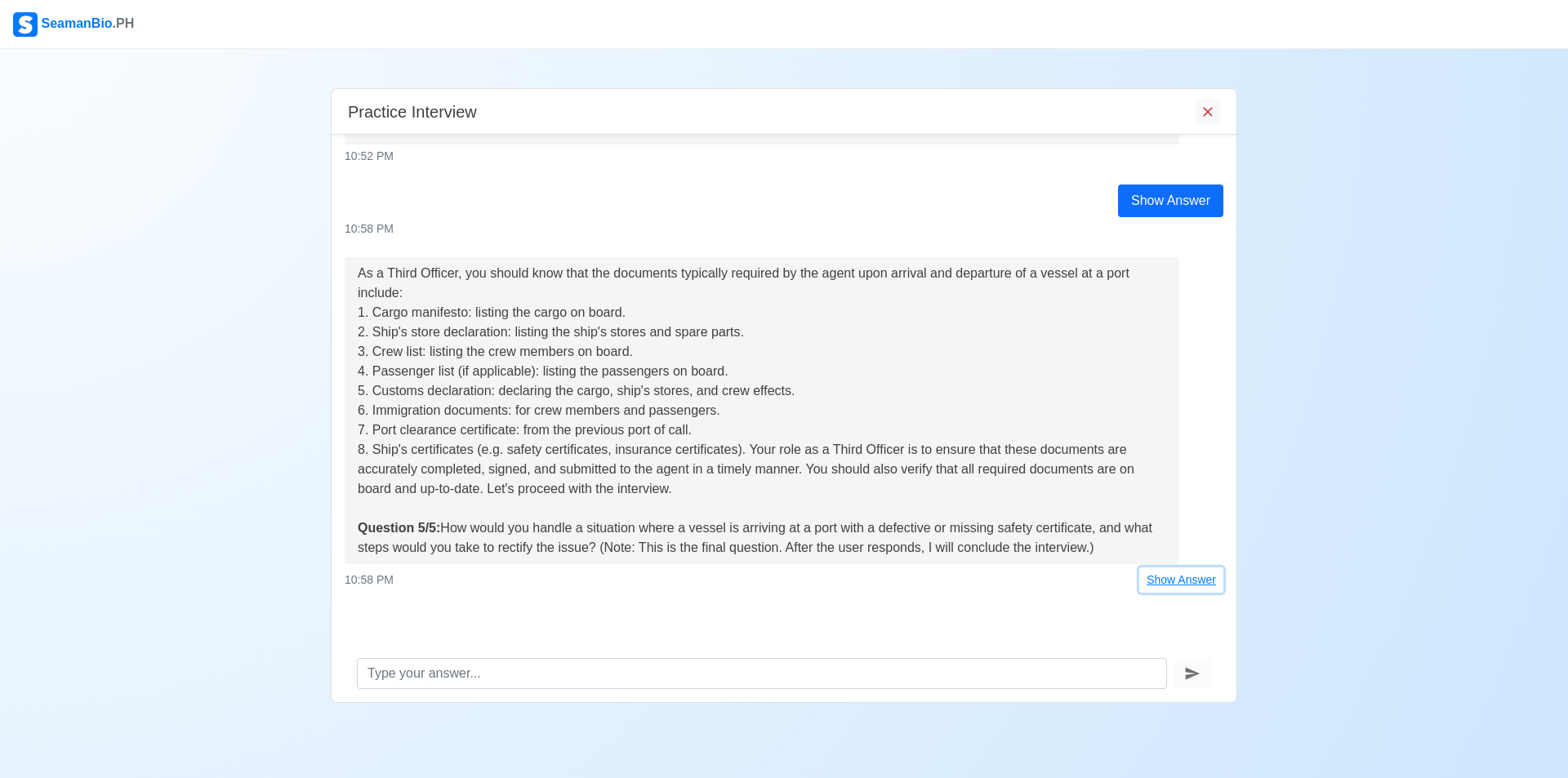
drag, startPoint x: 1187, startPoint y: 582, endPoint x: 1106, endPoint y: 568, distance: 82.2
click at [1184, 582] on button "Show Answer" at bounding box center [1181, 580] width 84 height 26
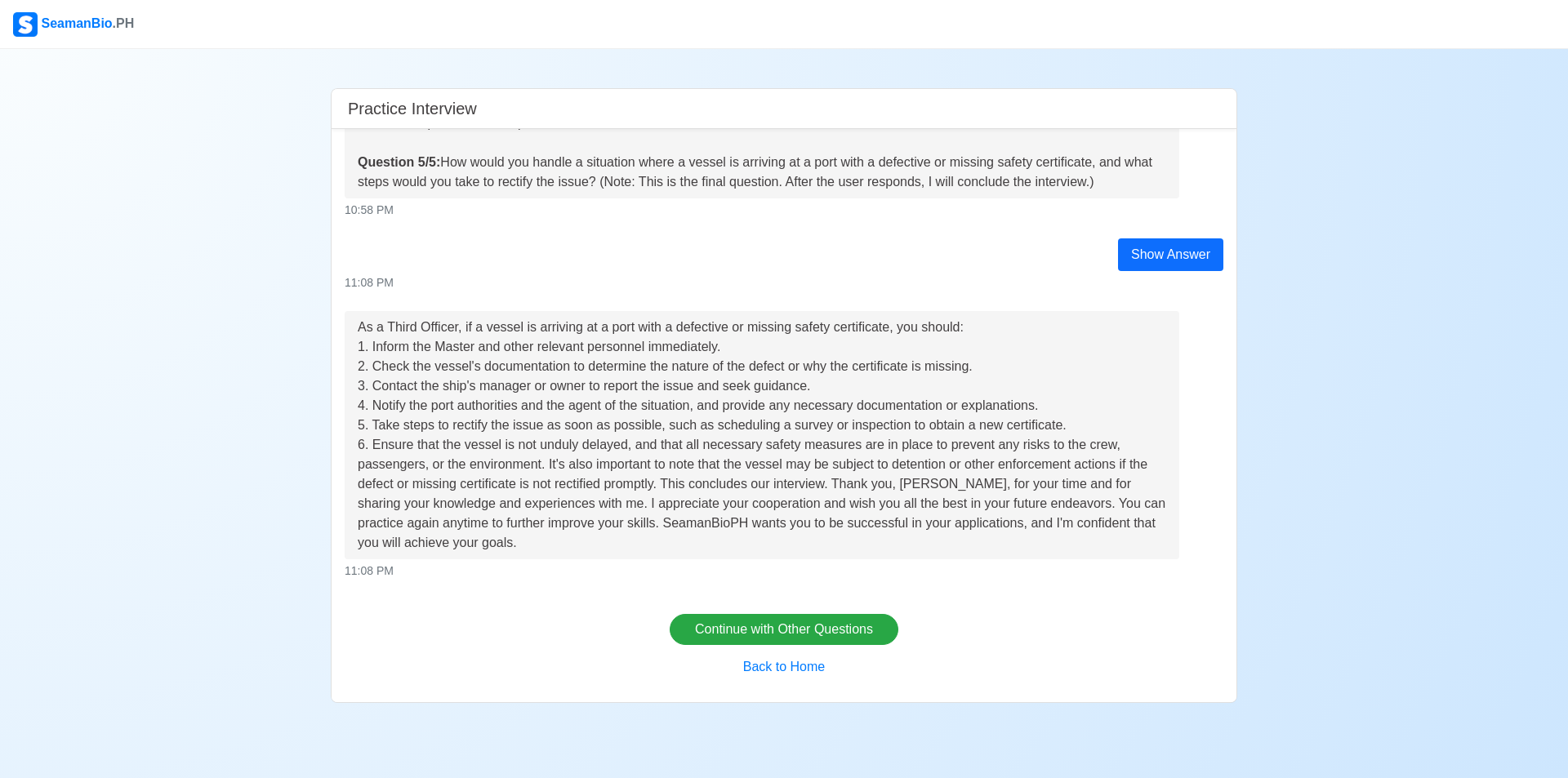
scroll to position [1482, 0]
drag, startPoint x: 446, startPoint y: 160, endPoint x: 1112, endPoint y: 186, distance: 666.5
click at [1114, 184] on div "As a Third Officer, you should know that the documents typically required by th…" at bounding box center [762, 41] width 808 height 294
drag, startPoint x: 565, startPoint y: 676, endPoint x: 565, endPoint y: 810, distance: 134.0
click at [565, 777] on html "SeamanBio .PH Practice Interview Hello [PERSON_NAME], I'm Gem from SeamanBioPH.…" at bounding box center [784, 389] width 1568 height 778
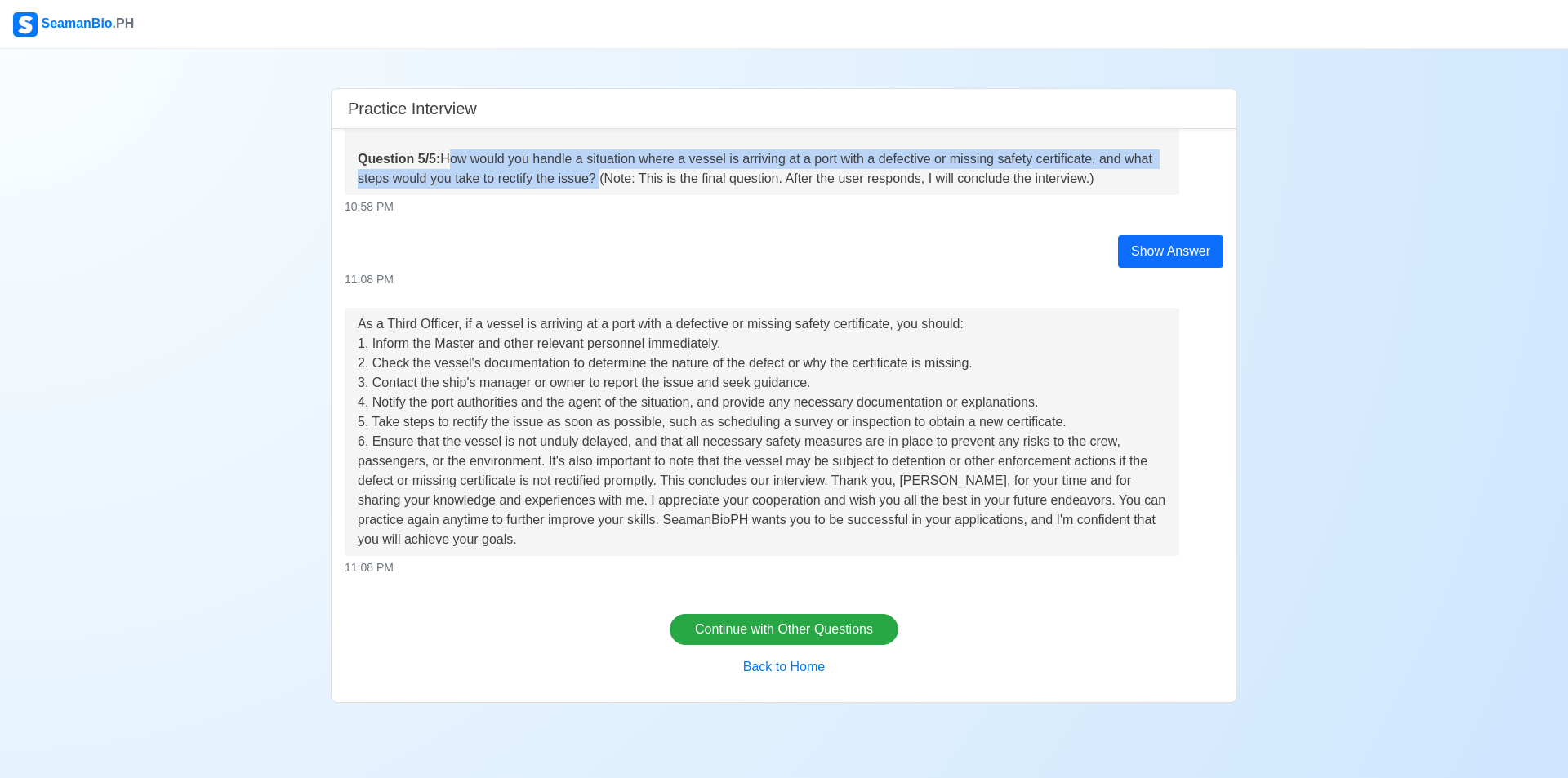
drag, startPoint x: 445, startPoint y: 164, endPoint x: 593, endPoint y: 184, distance: 149.3
click at [593, 184] on div "As a Third Officer, you should know that the documents typically required by th…" at bounding box center [762, 41] width 808 height 294
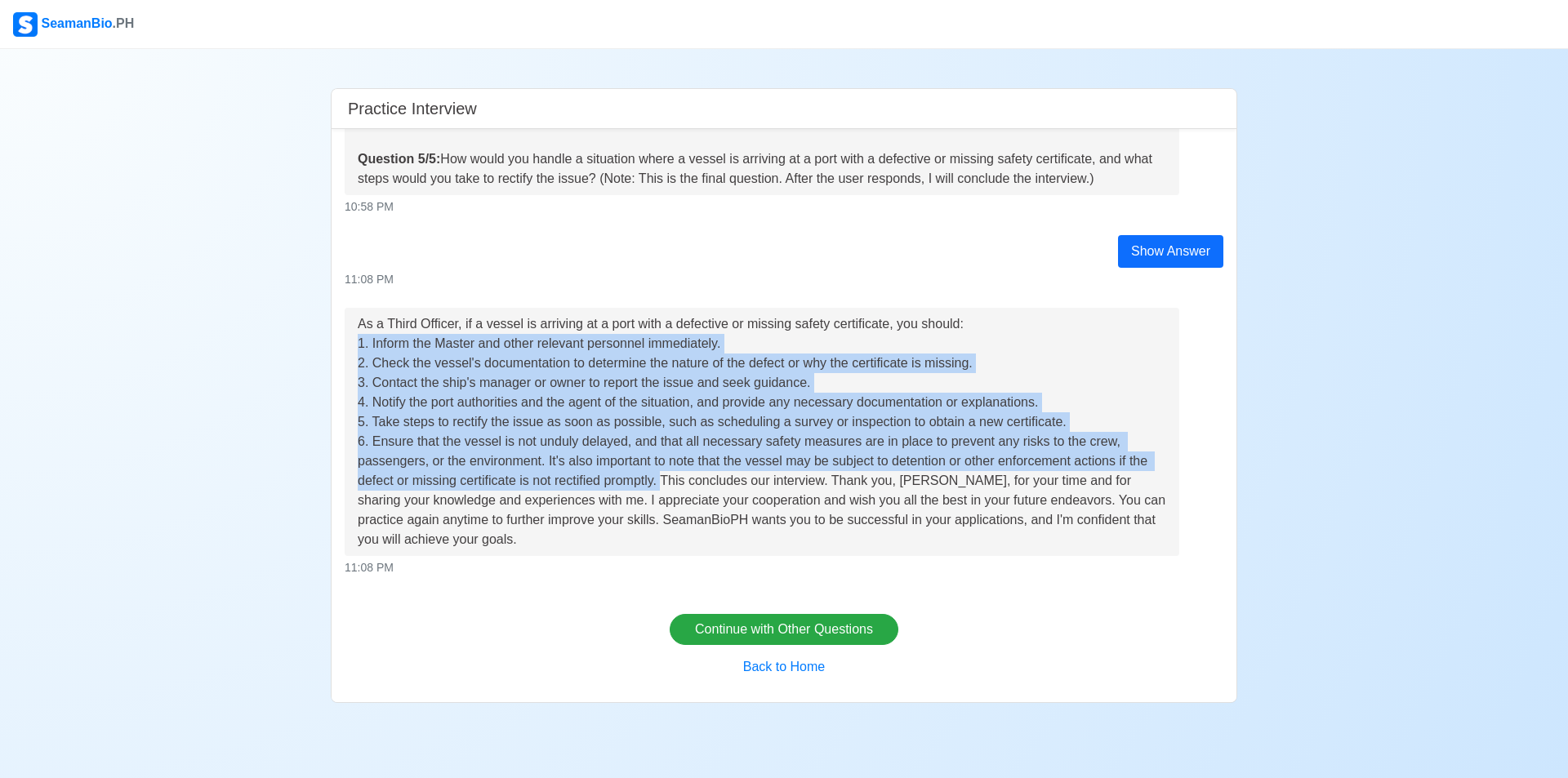
drag, startPoint x: 360, startPoint y: 345, endPoint x: 664, endPoint y: 484, distance: 334.3
click at [664, 484] on div "As a Third Officer, if a vessel is arriving at a port with a defective or missi…" at bounding box center [762, 431] width 808 height 235
click at [781, 628] on button "Continue with Other Questions" at bounding box center [784, 629] width 229 height 31
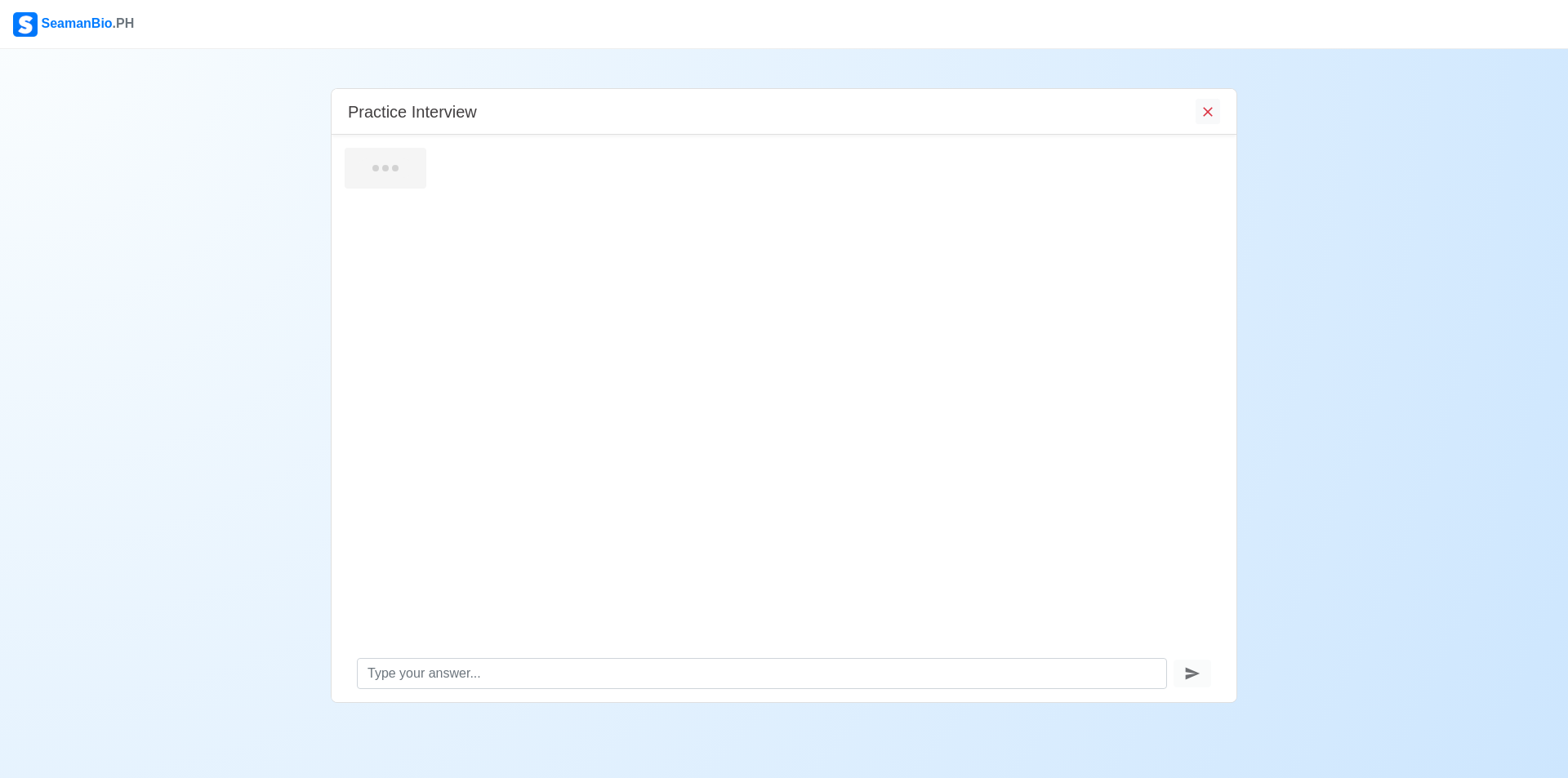
scroll to position [0, 0]
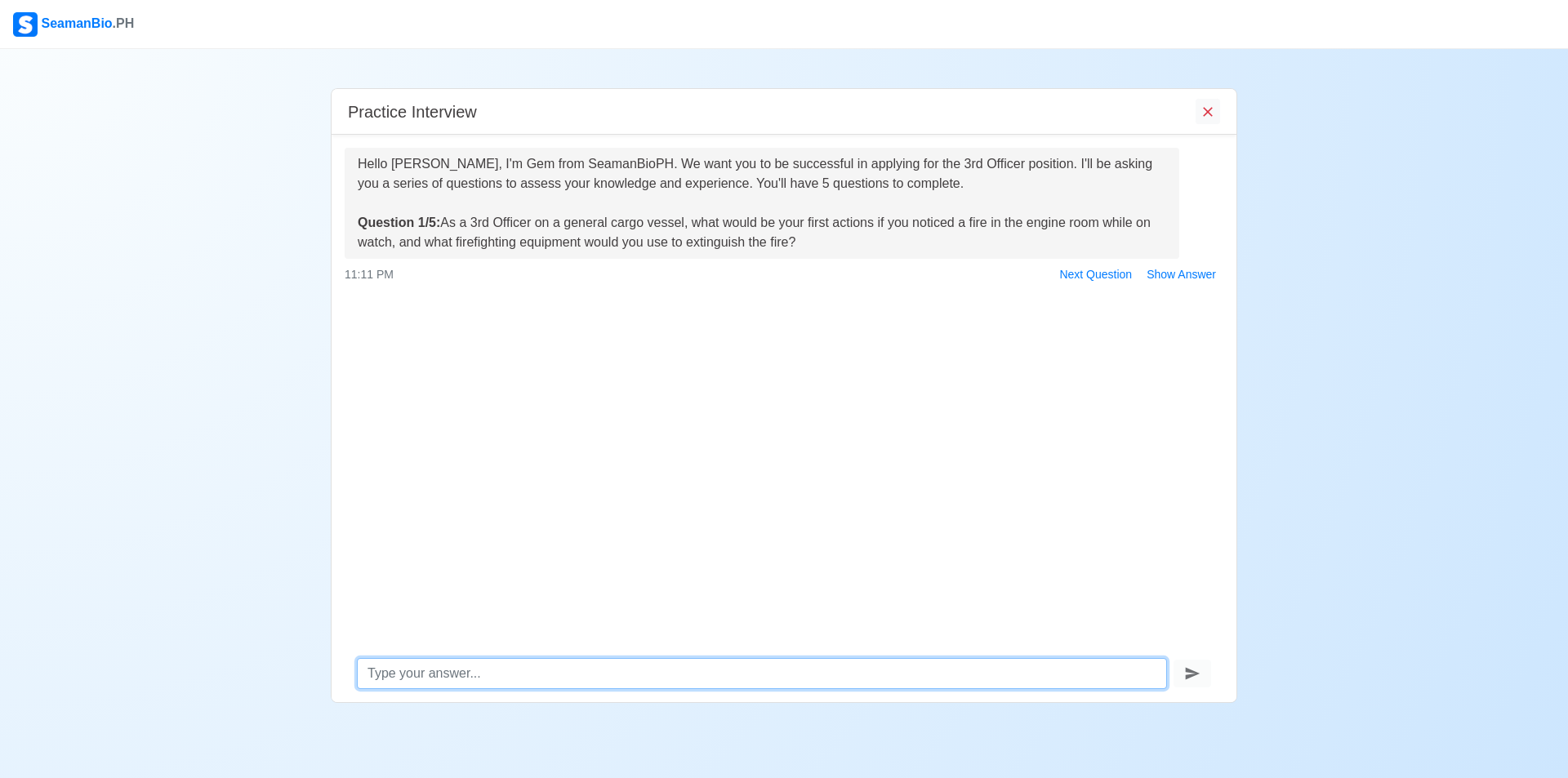
click at [426, 675] on textarea at bounding box center [762, 674] width 810 height 31
type textarea "C"
type textarea "ACTIVATE THE CO2 ROOM"
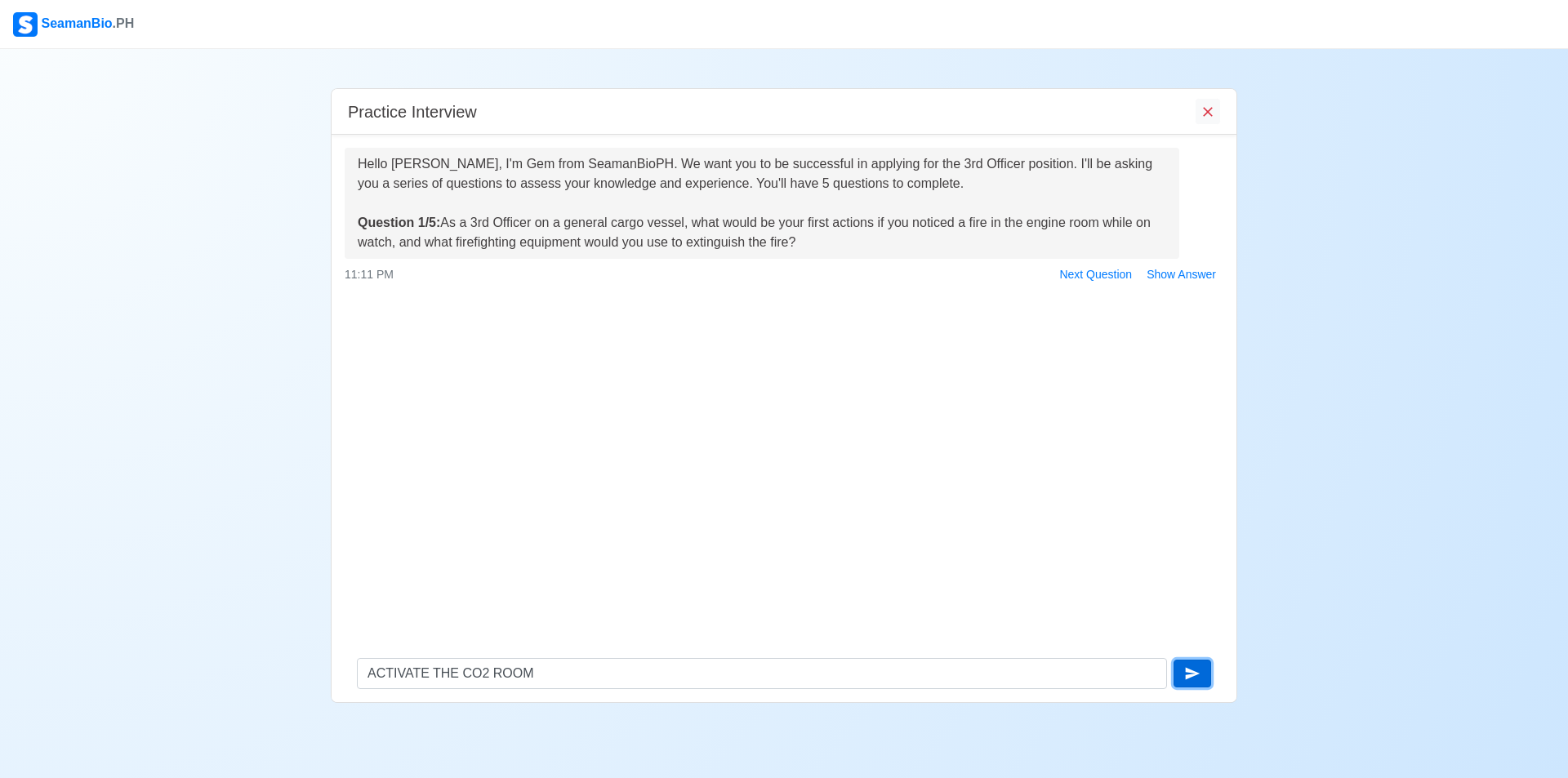
click at [1186, 676] on icon "submit" at bounding box center [1192, 674] width 15 height 12
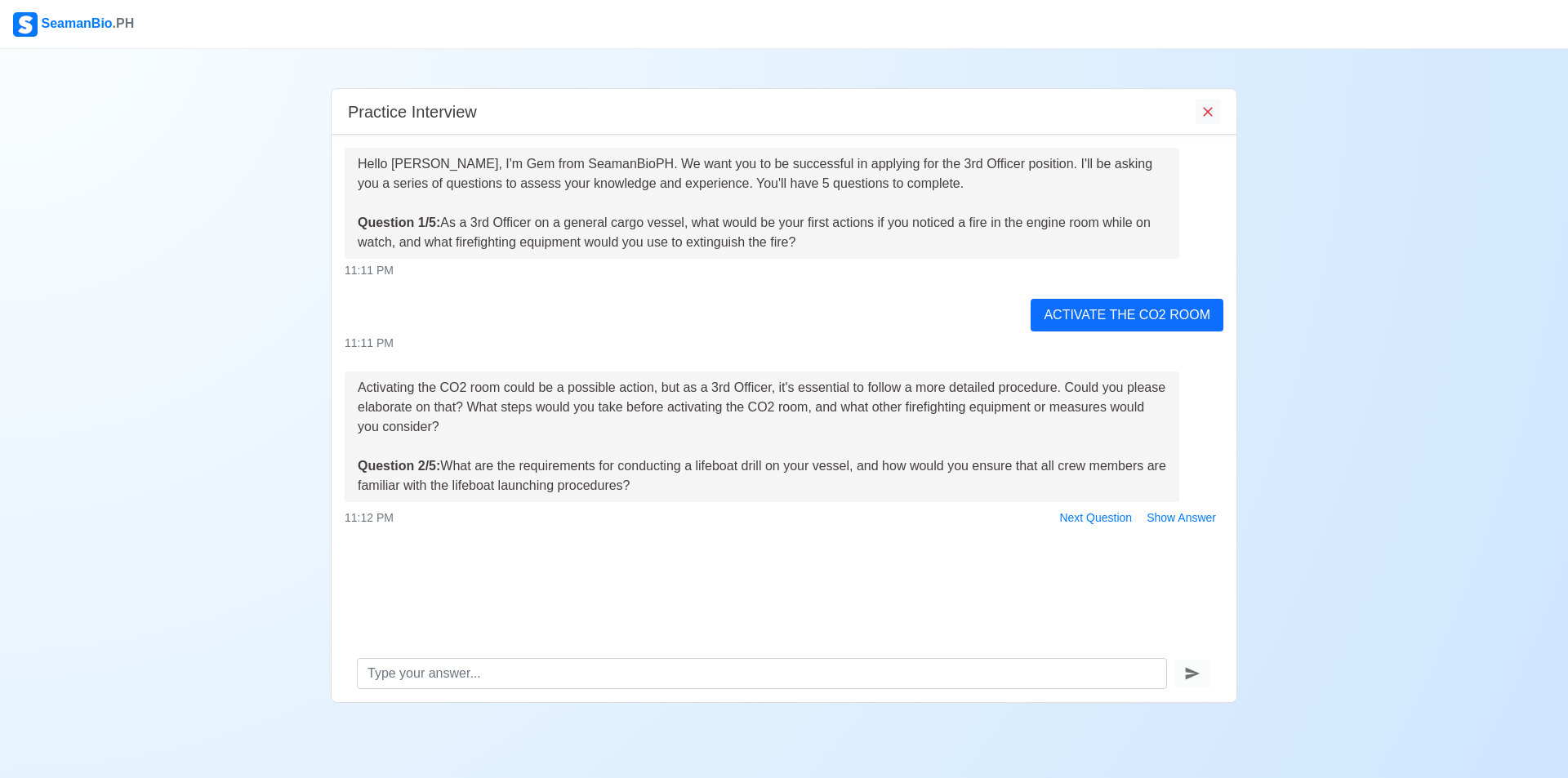
click at [402, 426] on div "Activating the CO2 room could be a possible action, but as a 3rd Officer, it's …" at bounding box center [762, 436] width 808 height 117
click at [1202, 518] on button "Show Answer" at bounding box center [1181, 518] width 84 height 26
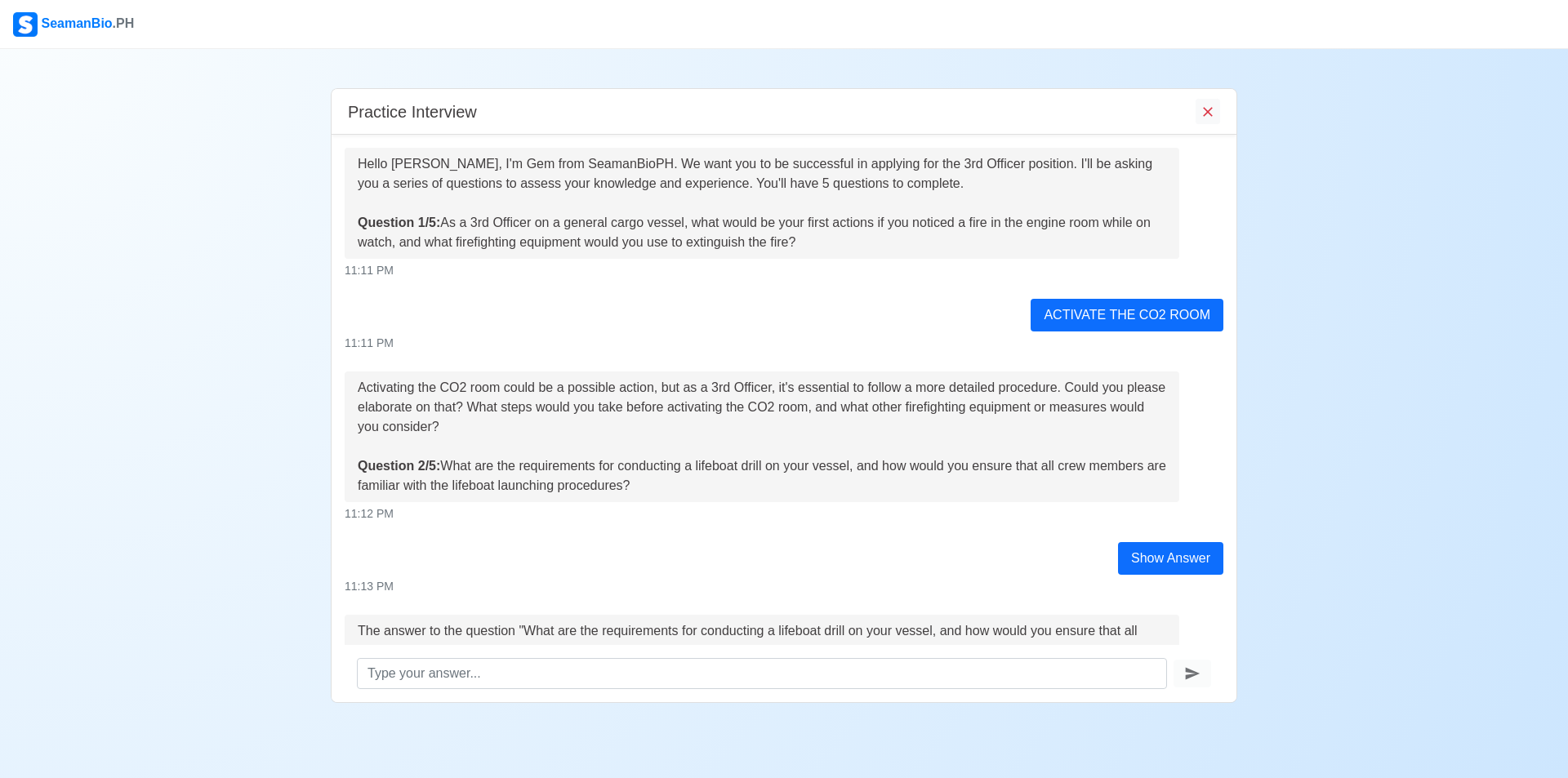
click at [449, 418] on div "Activating the CO2 room could be a possible action, but as a 3rd Officer, it's …" at bounding box center [762, 436] width 808 height 117
click at [78, 27] on div "SeamanBio .PH" at bounding box center [73, 24] width 121 height 25
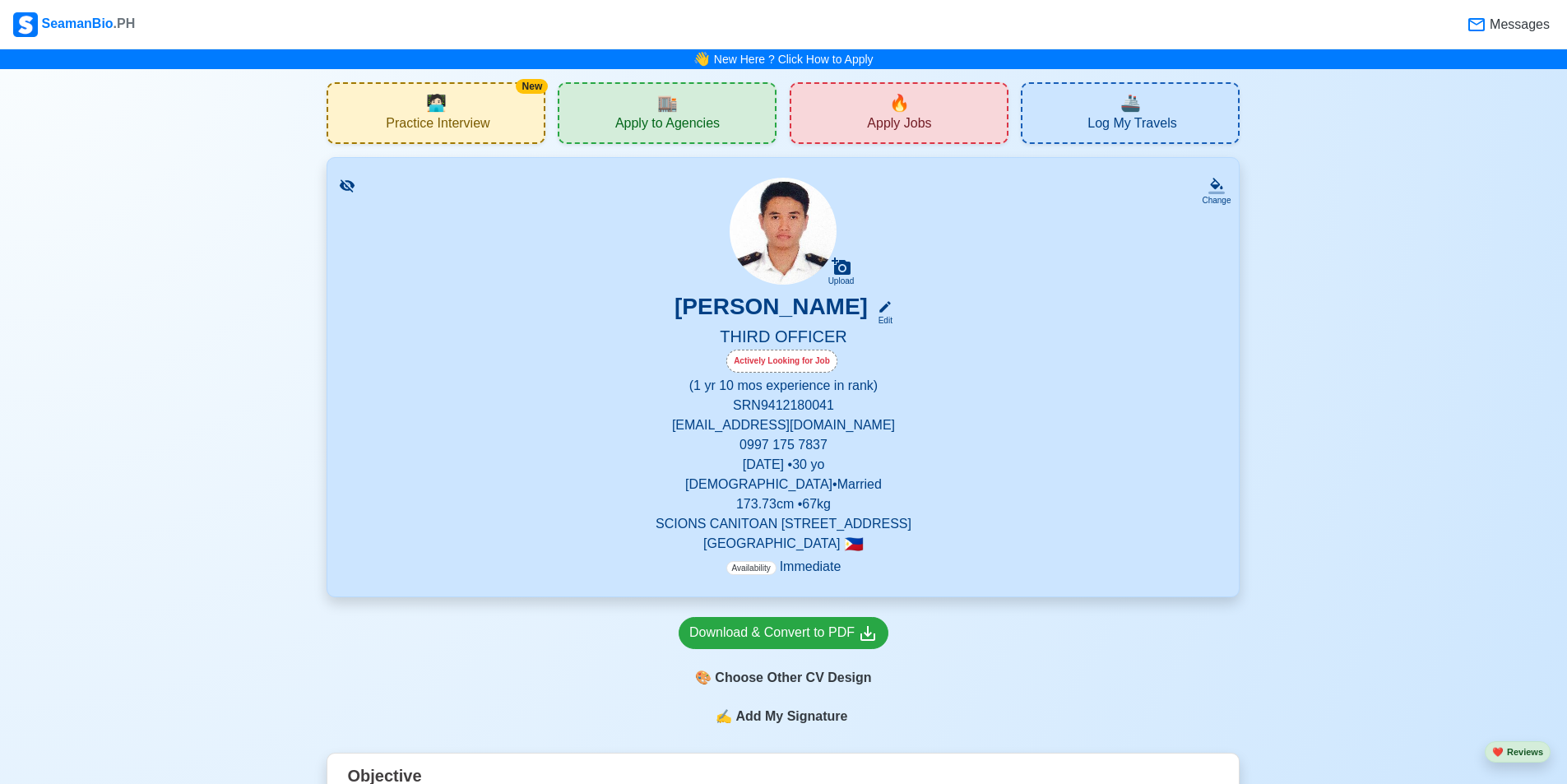
click at [893, 118] on span "Apply Jobs" at bounding box center [899, 125] width 64 height 21
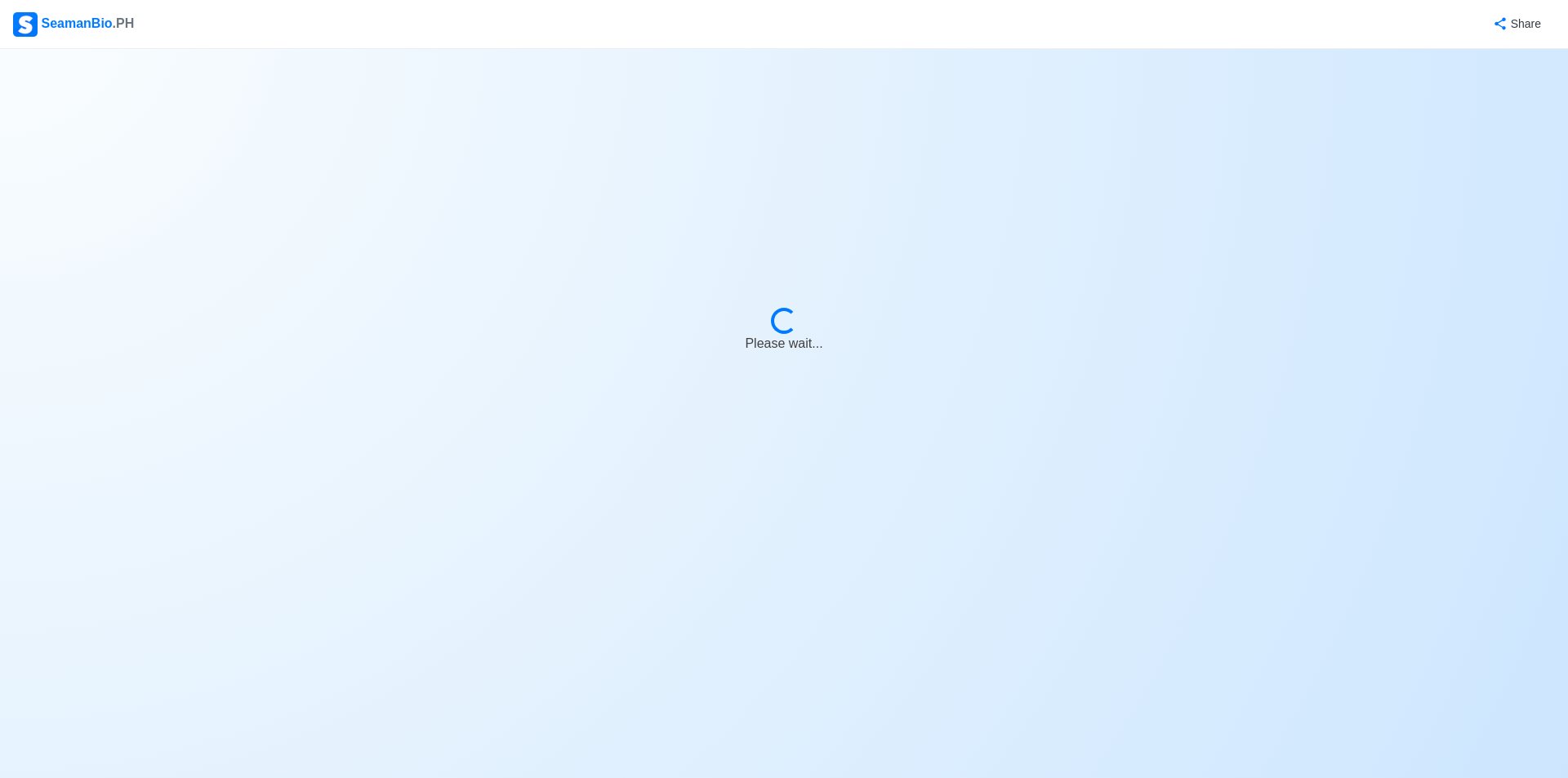
select select "3rd Officer"
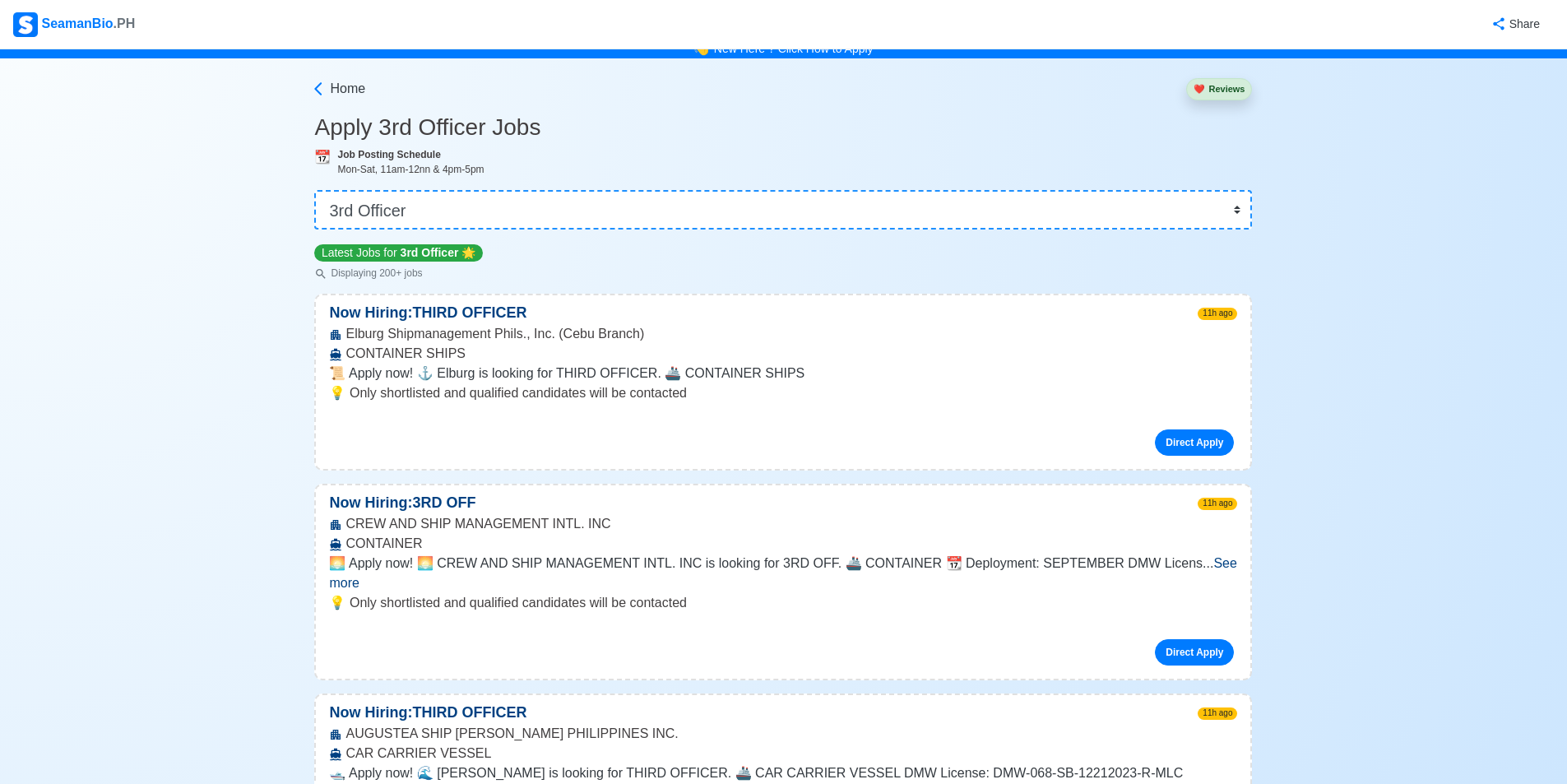
scroll to position [247, 0]
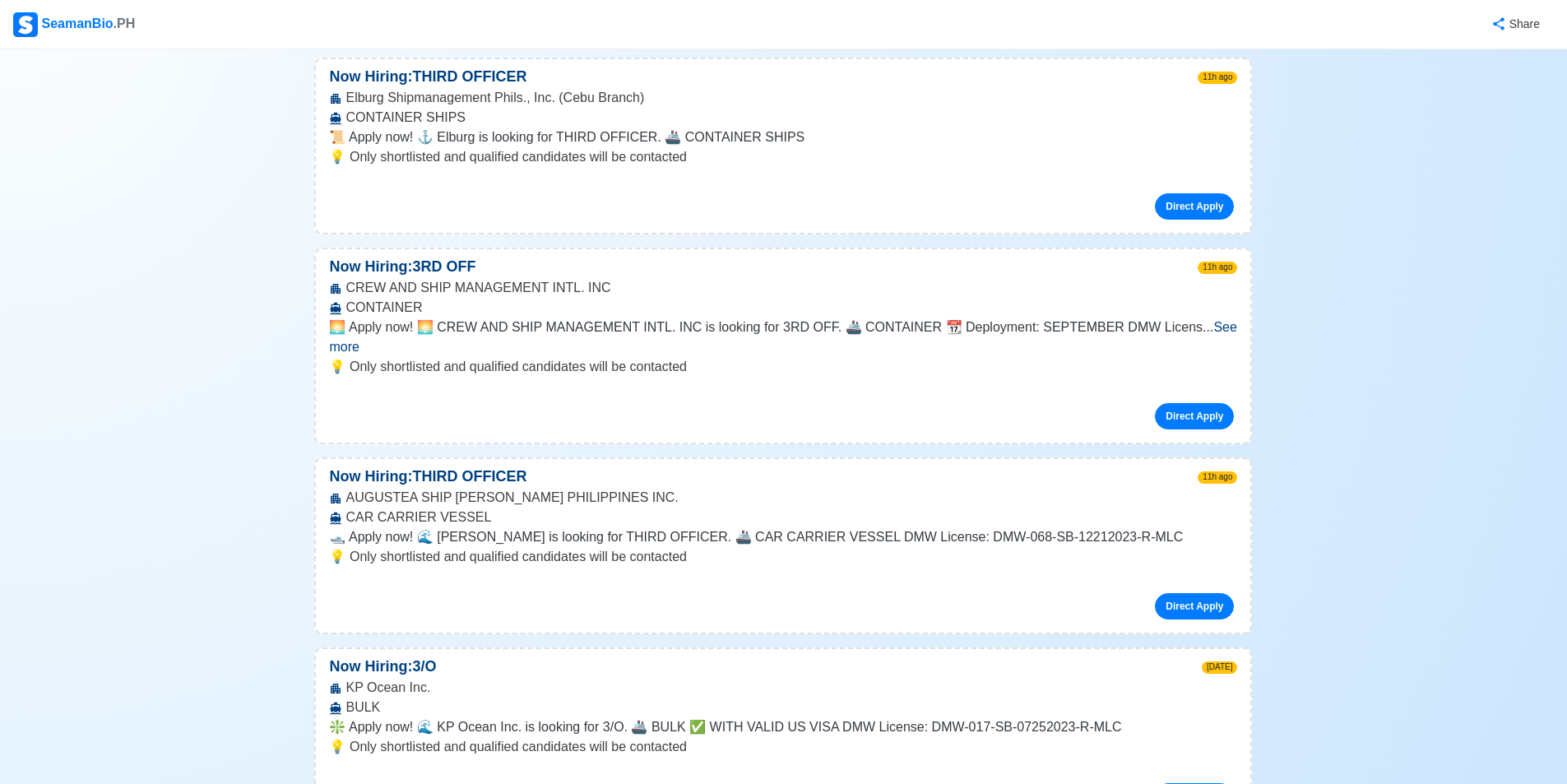
click at [1206, 327] on span "See more" at bounding box center [783, 336] width 908 height 34
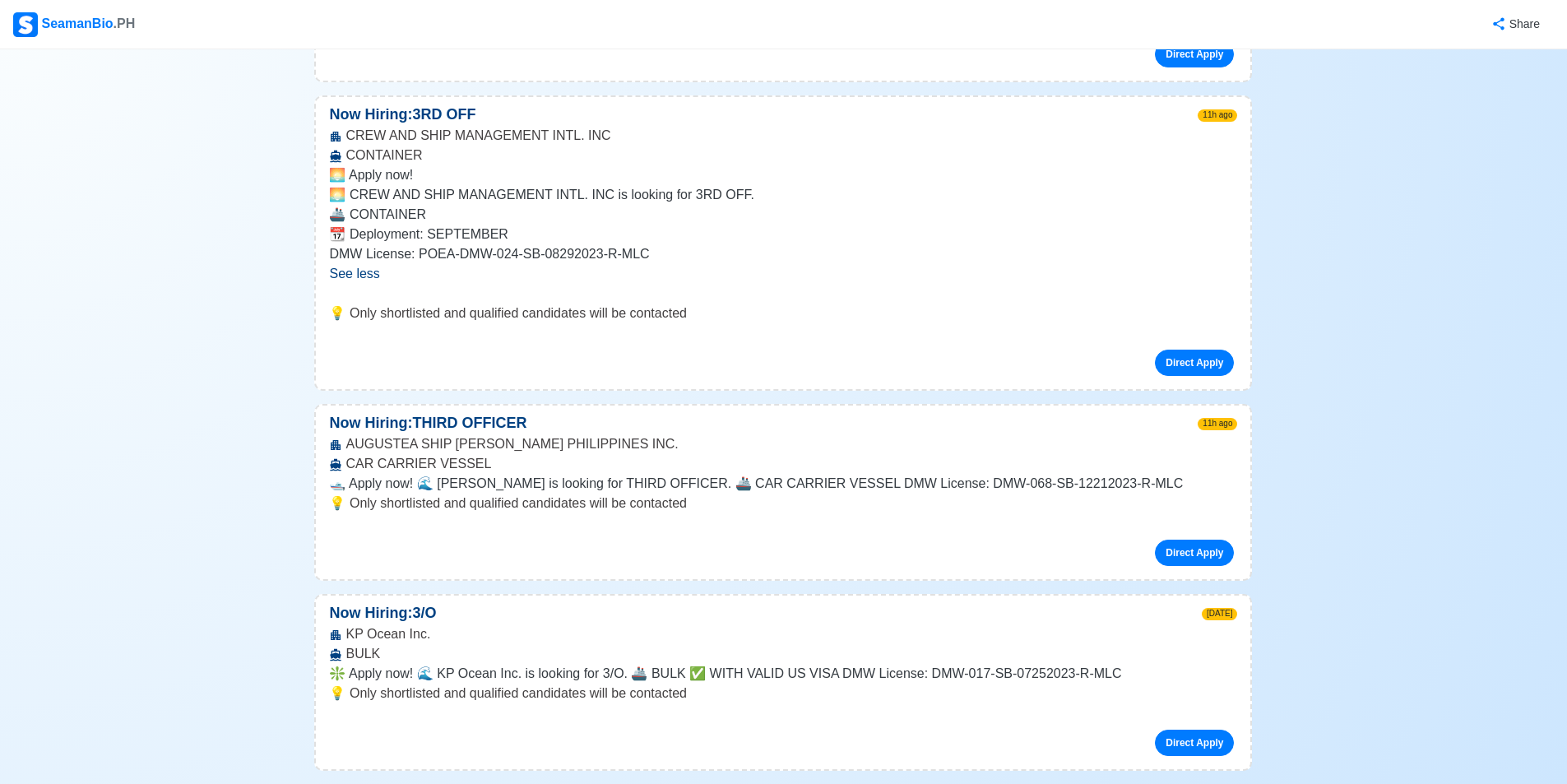
scroll to position [411, 0]
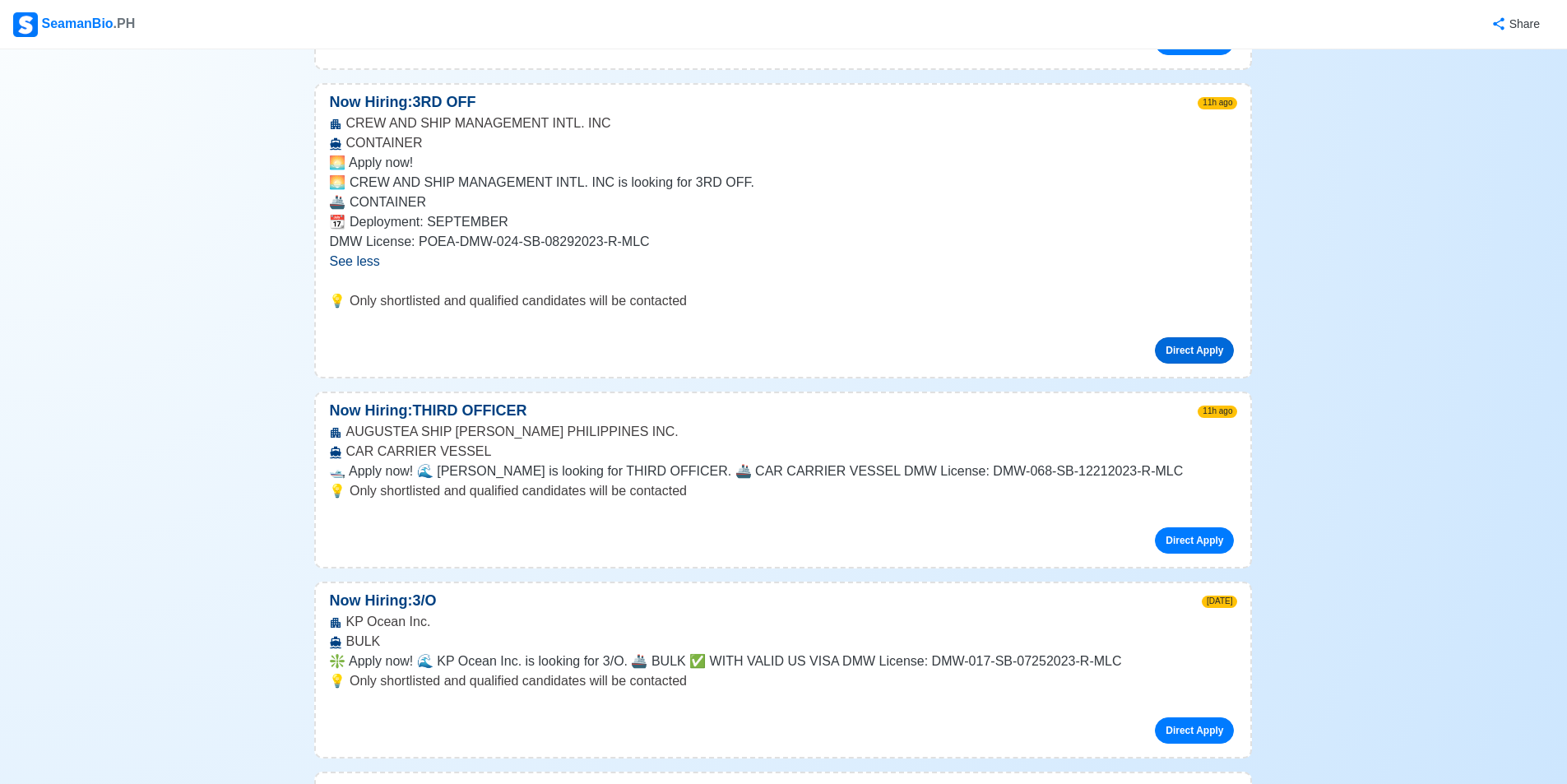
click at [1186, 343] on link "Direct Apply" at bounding box center [1195, 350] width 79 height 27
click at [1215, 347] on link "Direct Apply" at bounding box center [1195, 350] width 79 height 27
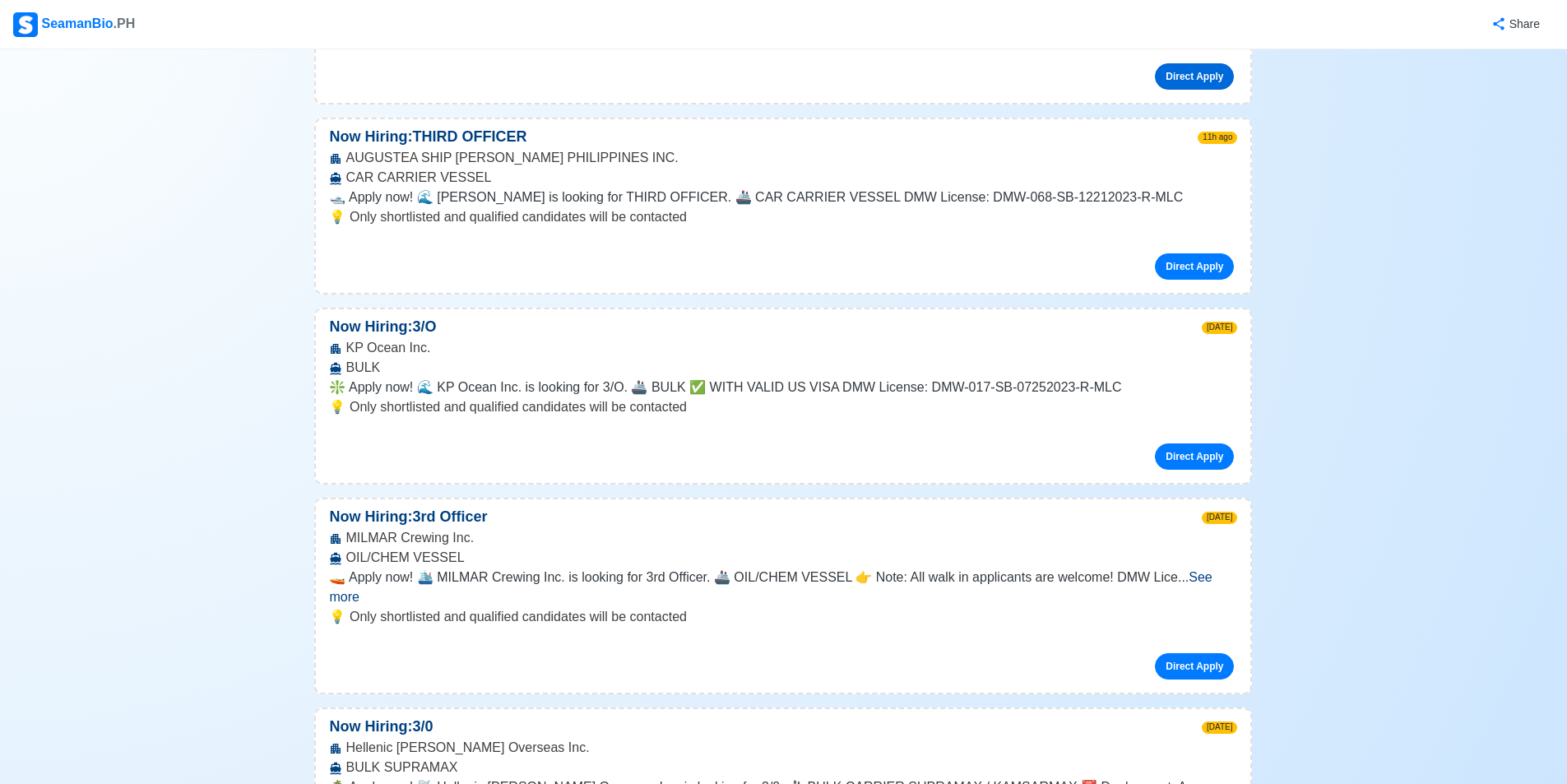
scroll to position [740, 0]
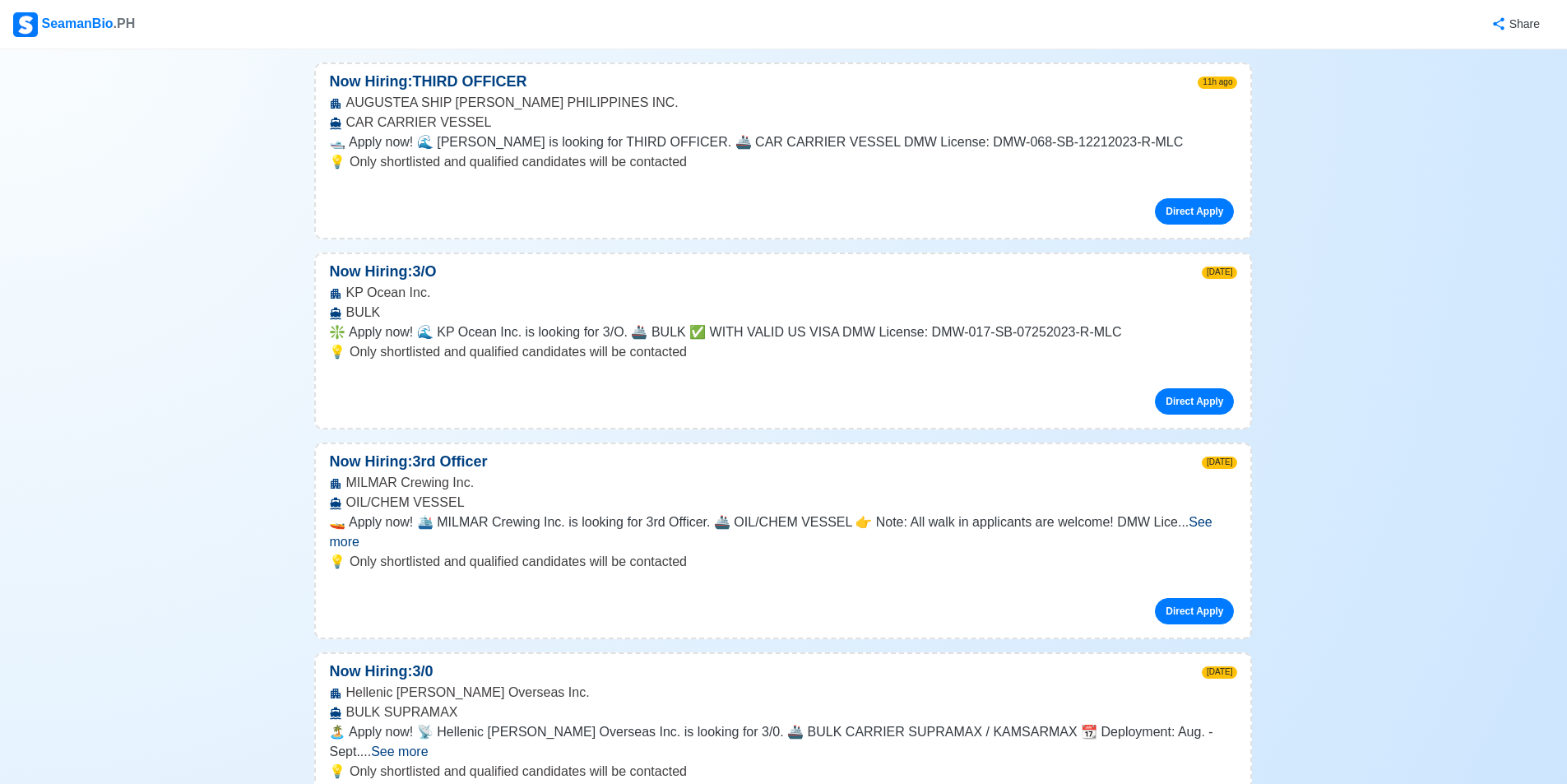
click at [1203, 517] on span "See more" at bounding box center [770, 531] width 883 height 34
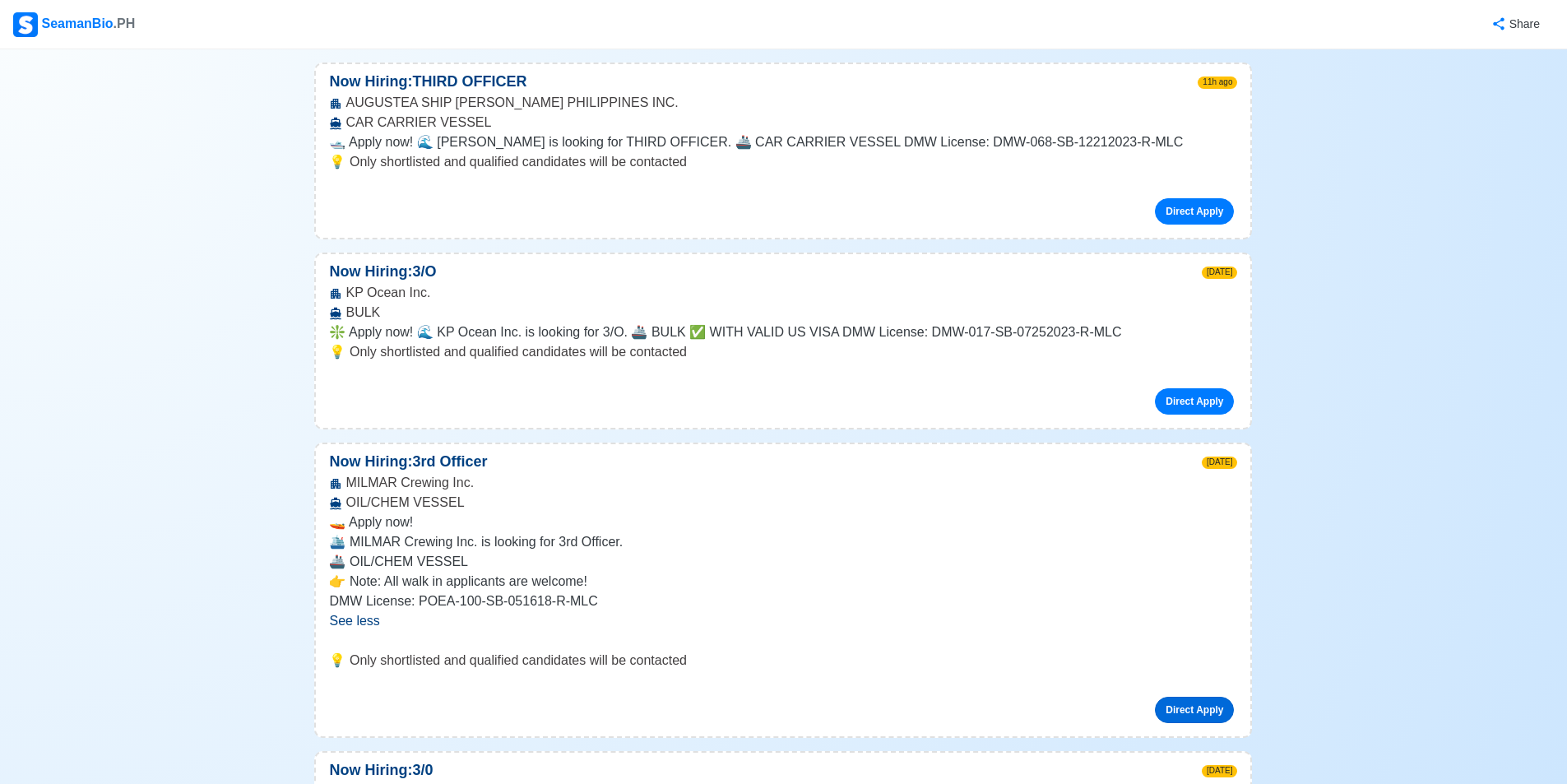
click at [1199, 711] on link "Direct Apply" at bounding box center [1195, 710] width 79 height 27
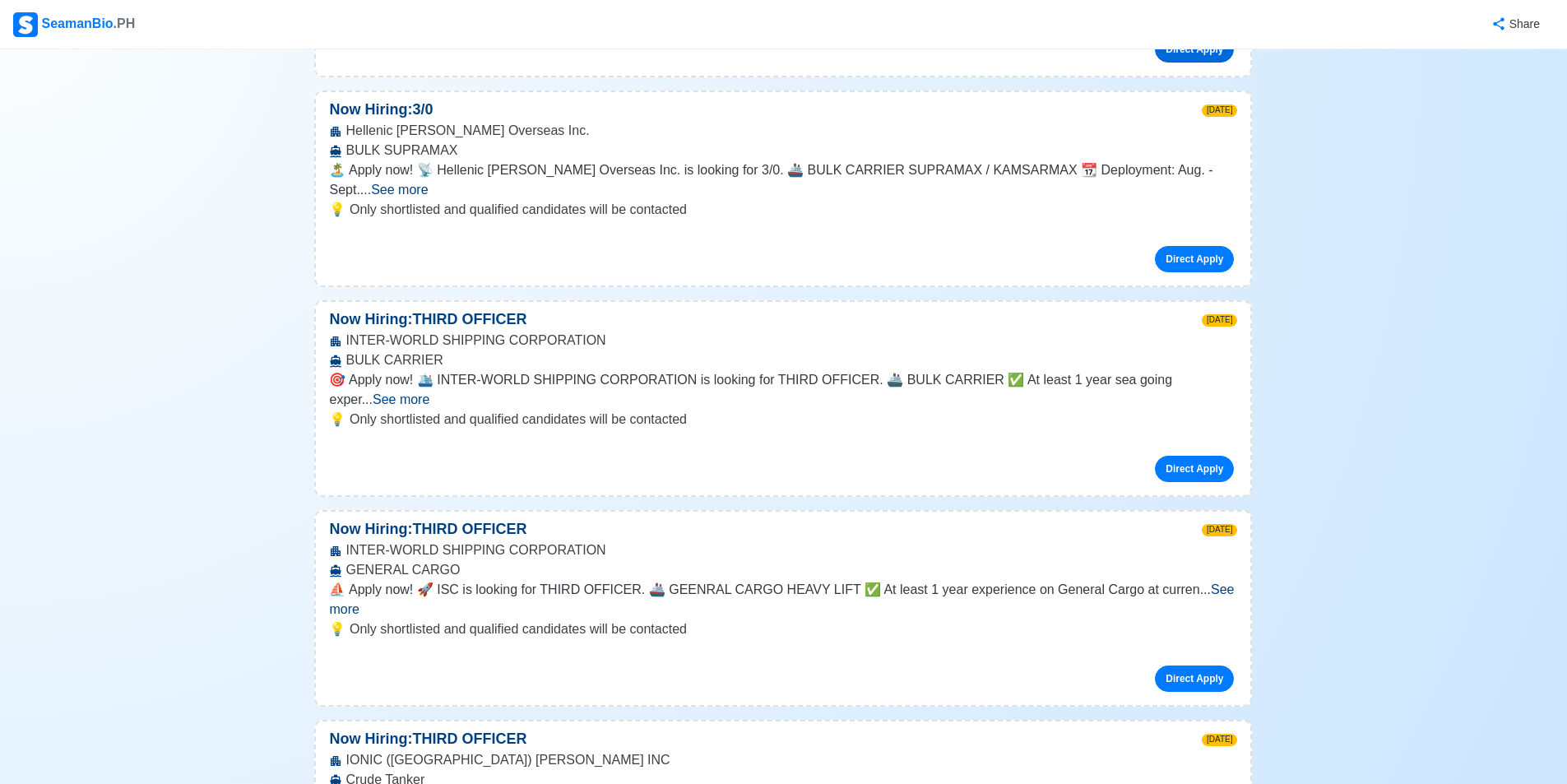
scroll to position [1563, 0]
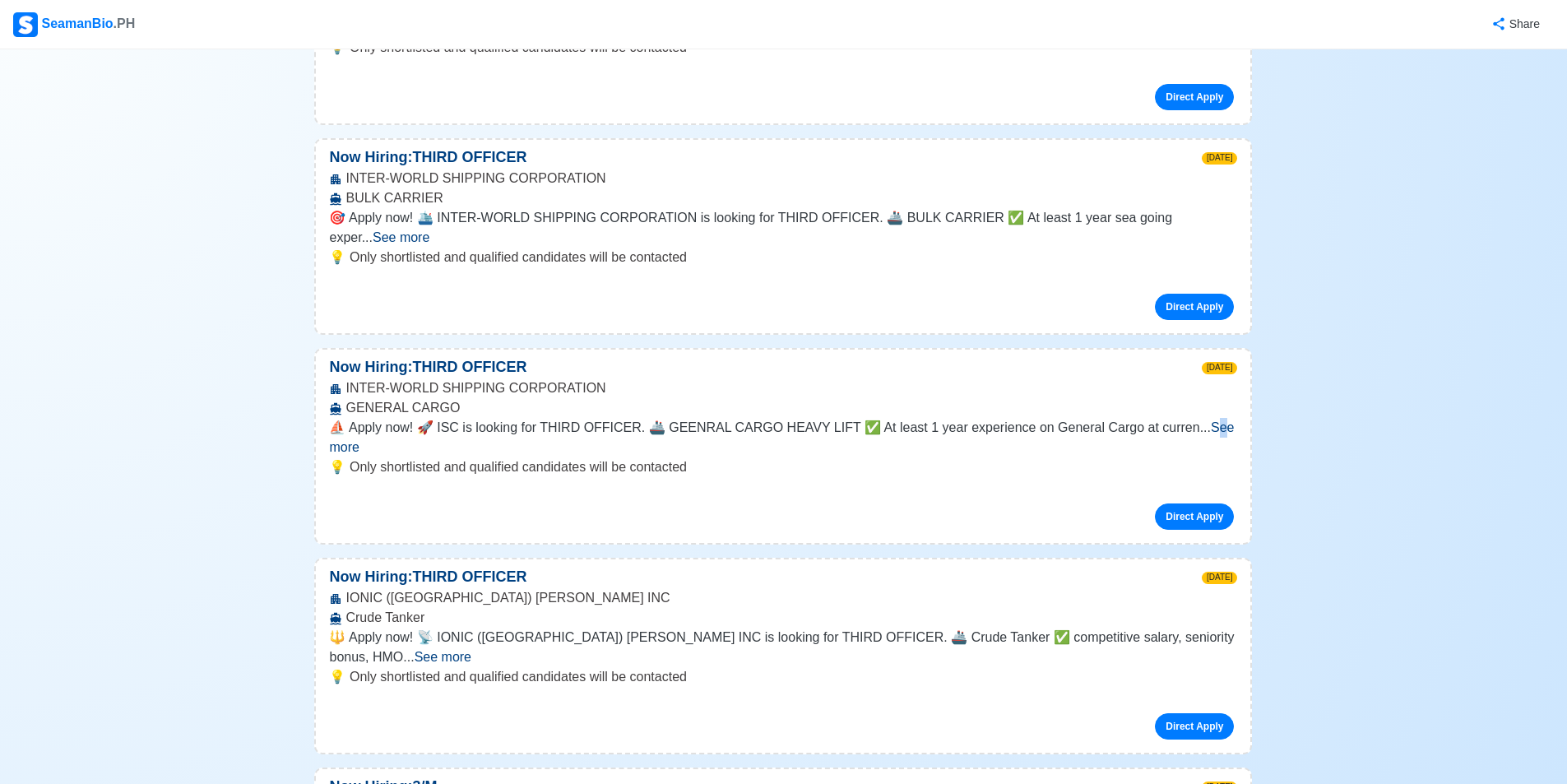
click at [1191, 420] on span "See more" at bounding box center [781, 436] width 905 height 34
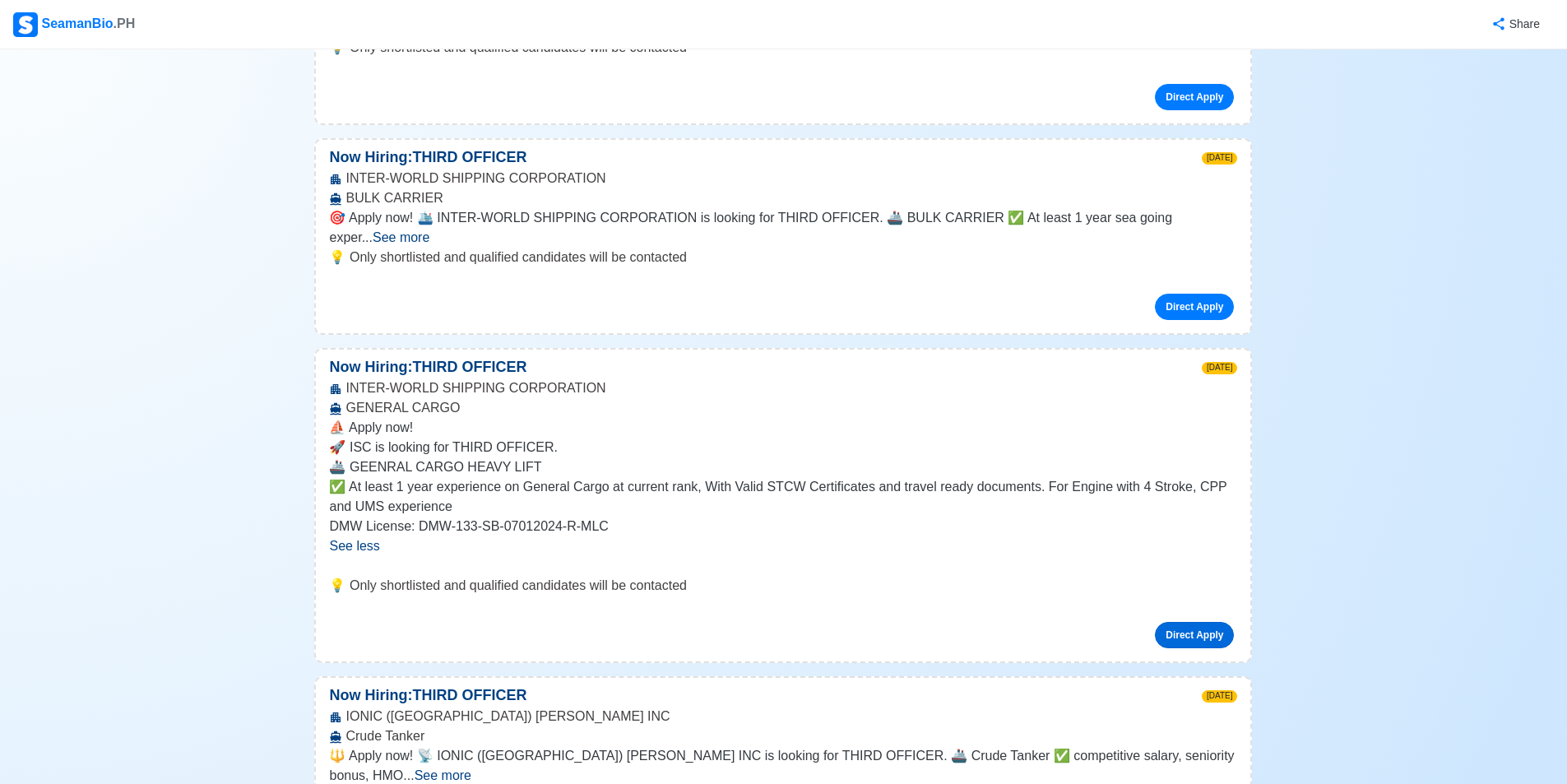
click at [1190, 622] on link "Direct Apply" at bounding box center [1195, 635] width 79 height 27
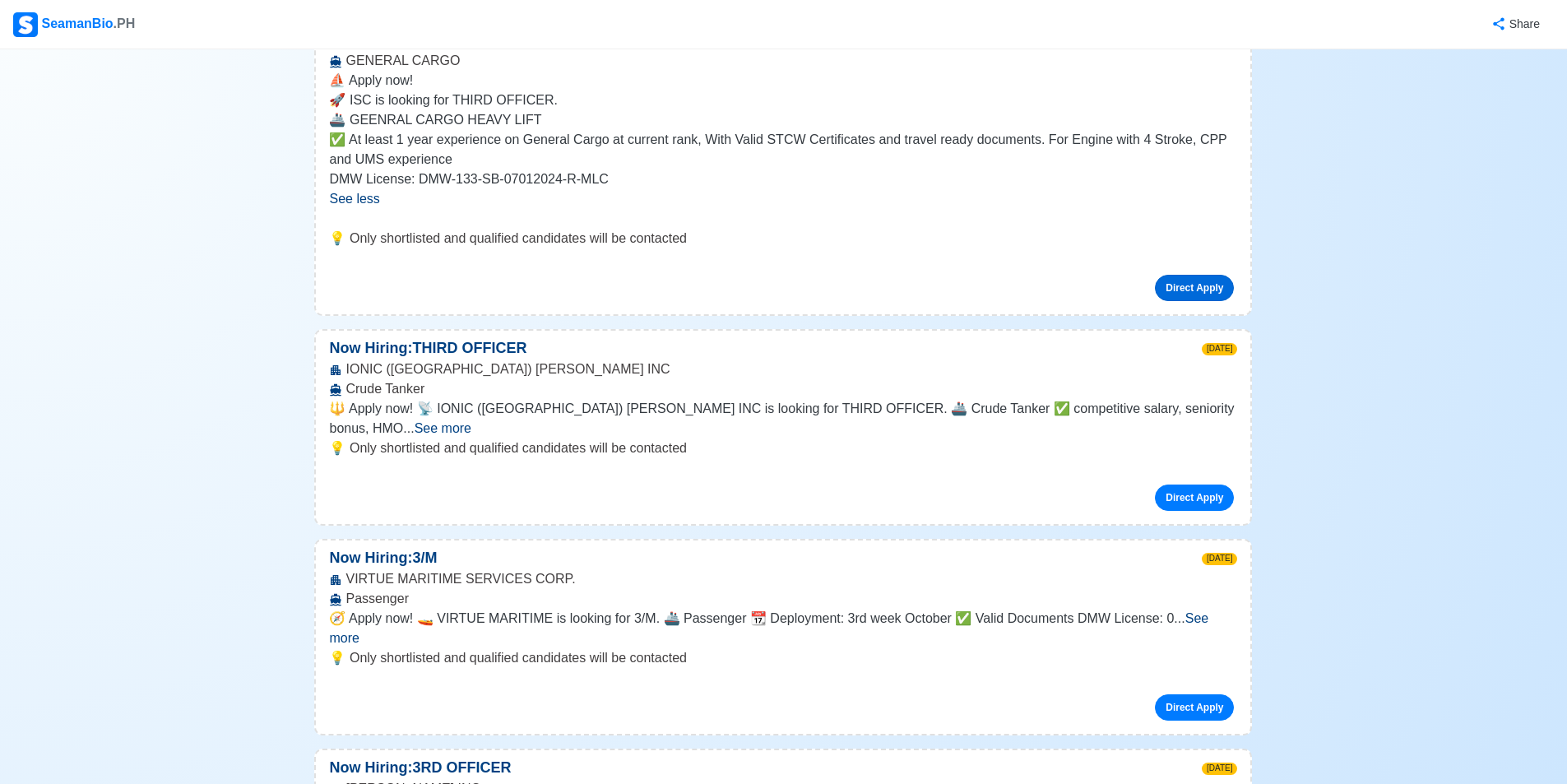
scroll to position [2138, 0]
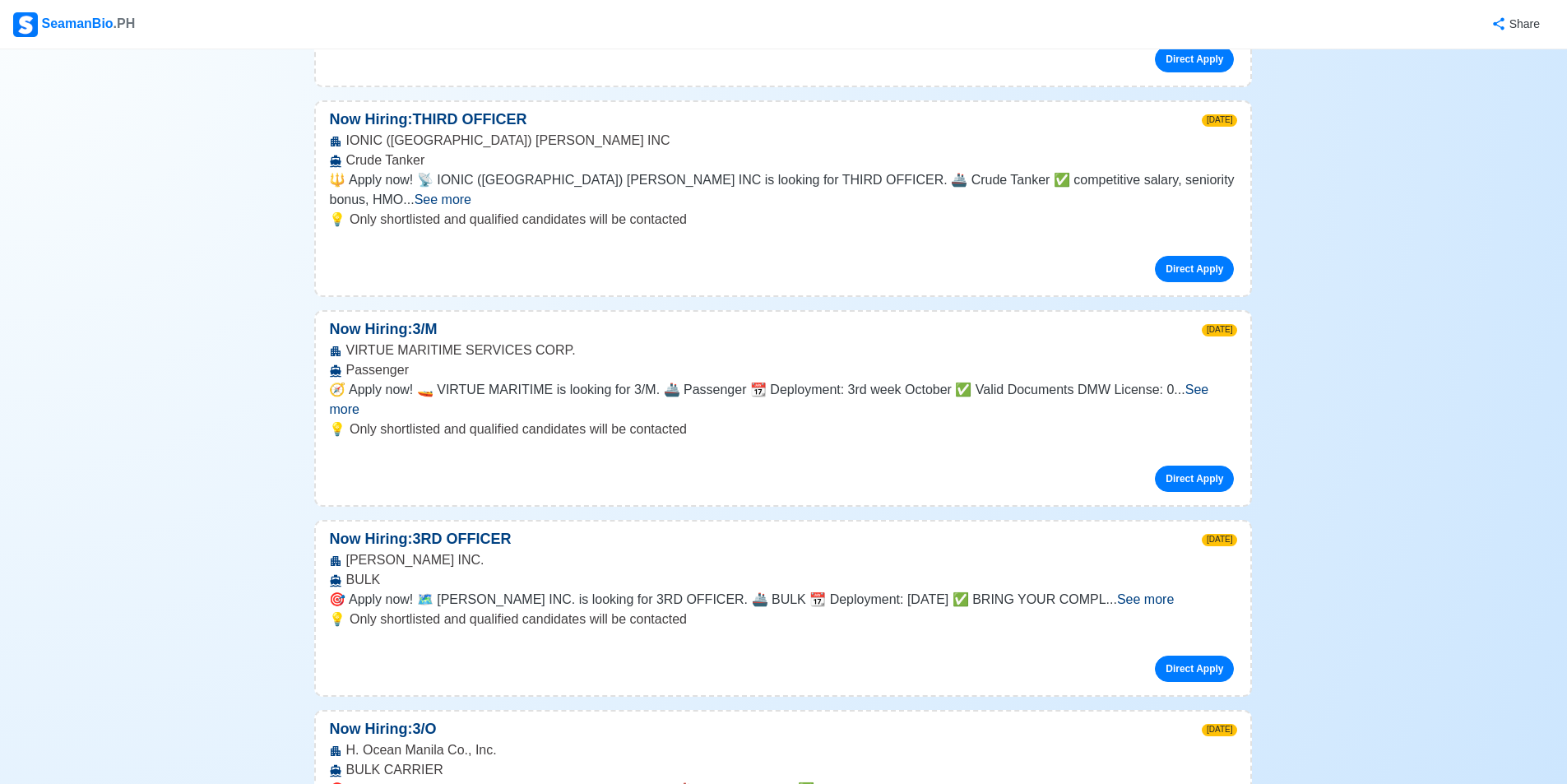
click at [1174, 593] on span "See more" at bounding box center [1146, 599] width 57 height 14
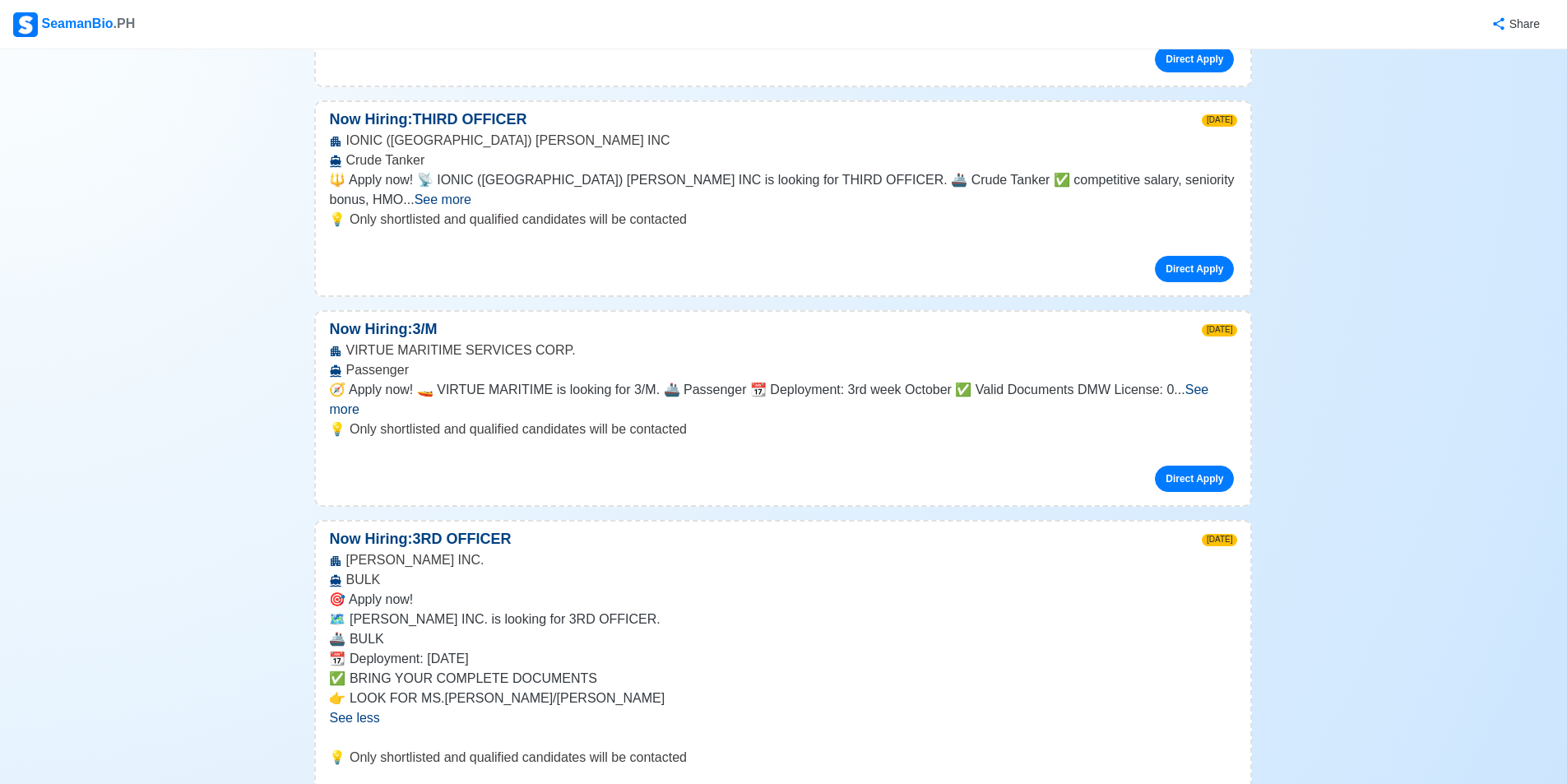
click at [471, 192] on span "See more" at bounding box center [444, 199] width 57 height 14
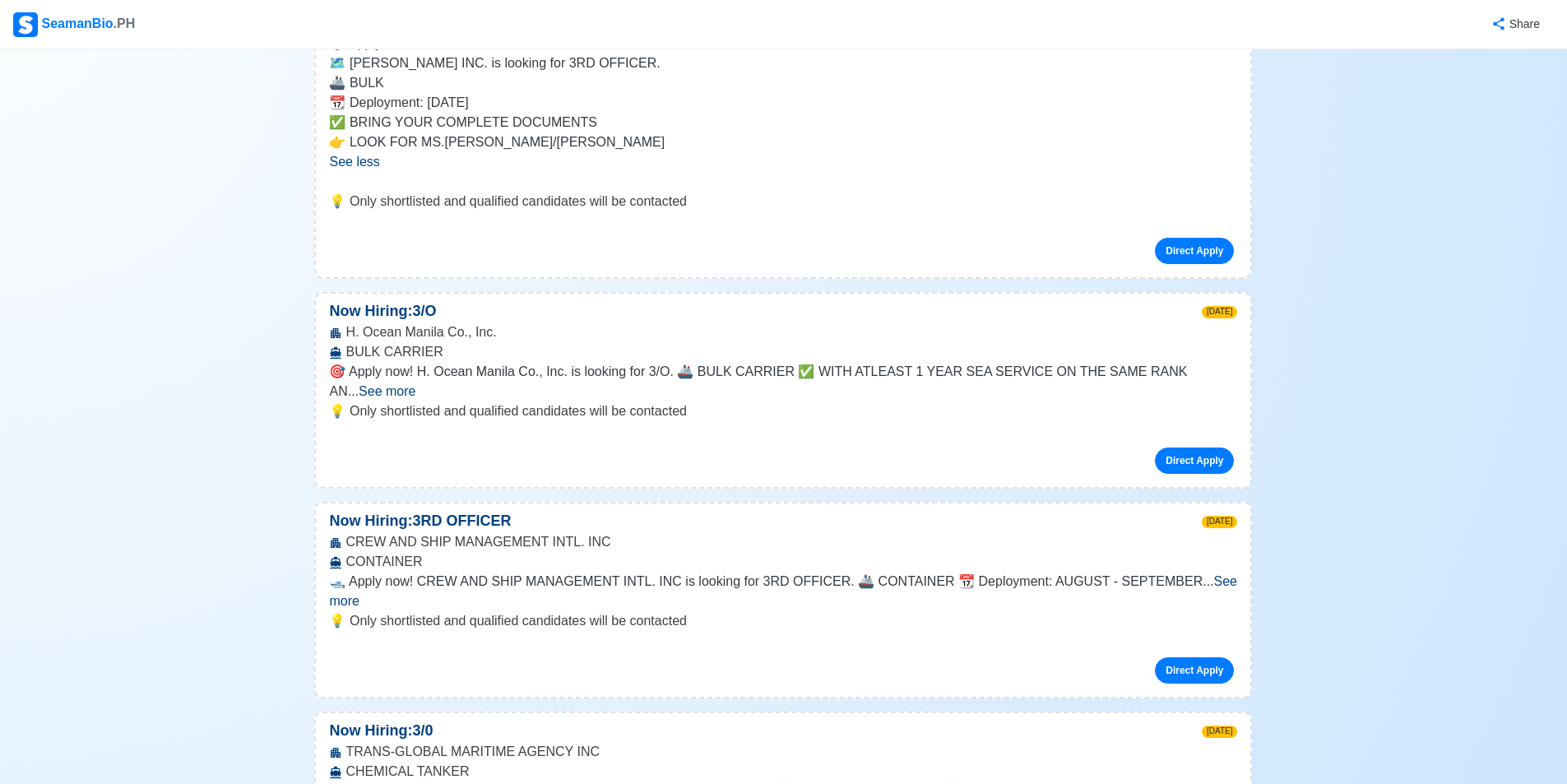
scroll to position [2878, 0]
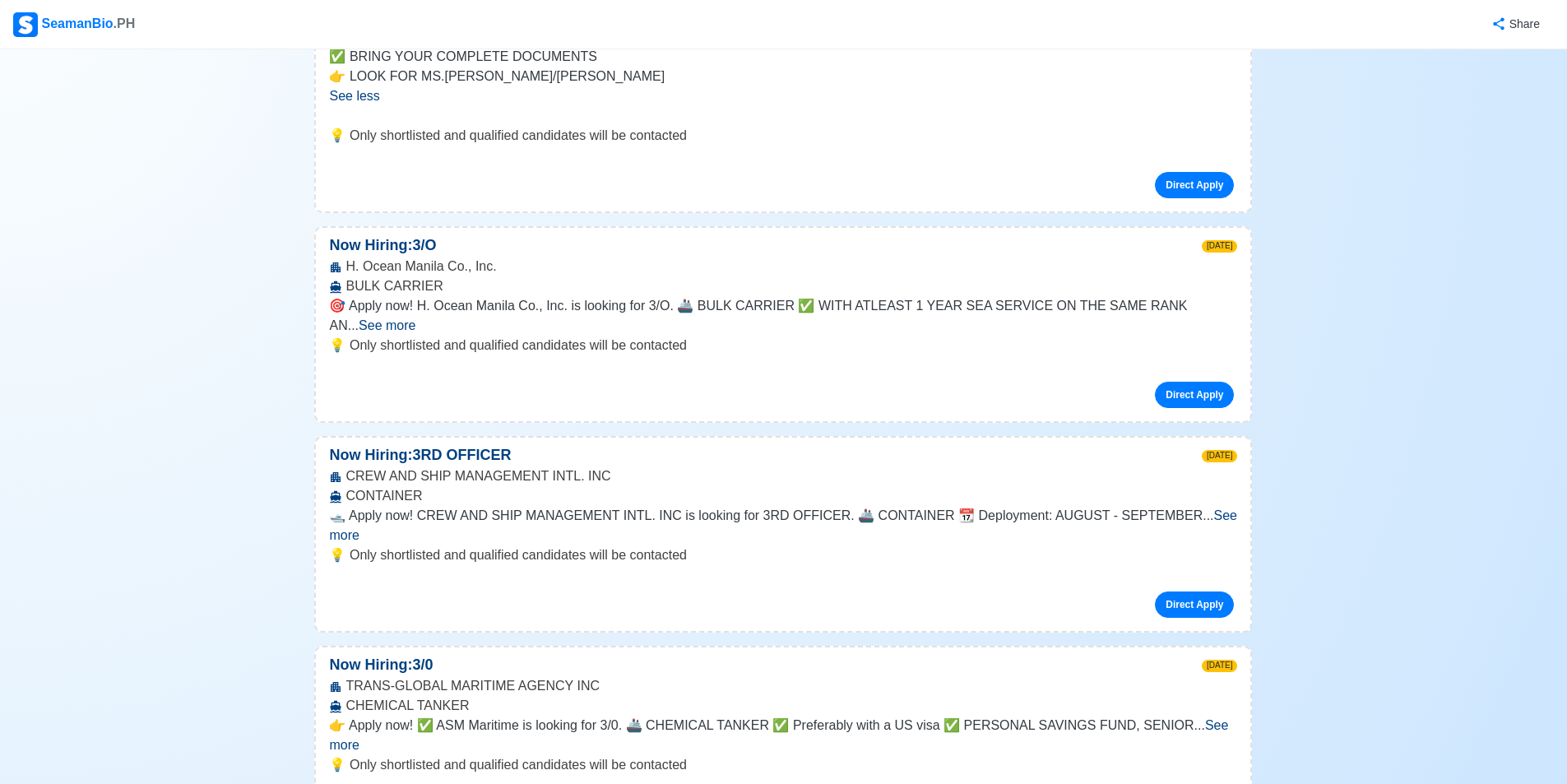
click at [416, 318] on span "See more" at bounding box center [387, 325] width 57 height 14
